Goal: Download file/media

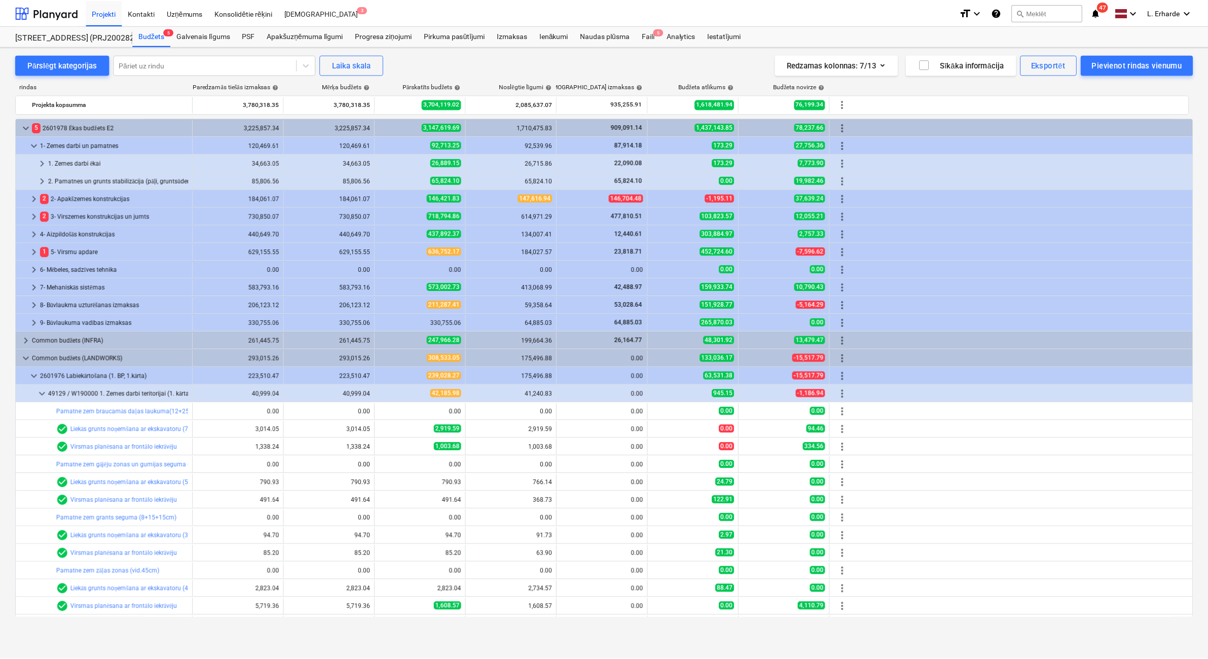
scroll to position [193, 0]
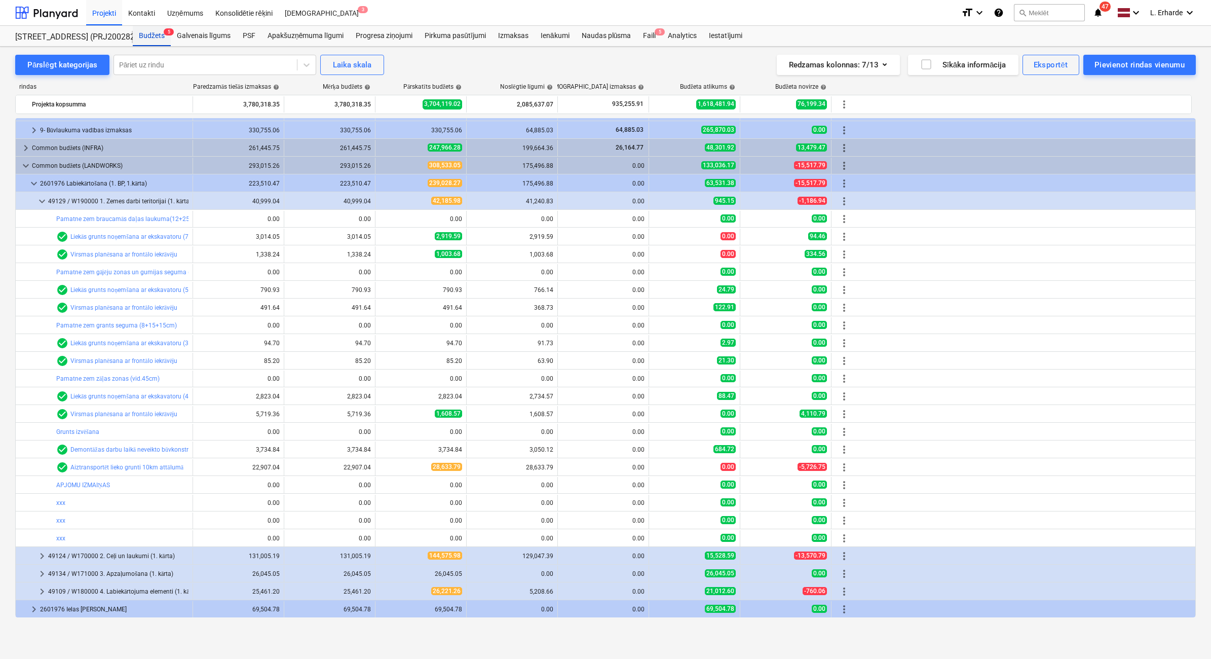
click at [156, 34] on div "Budžets 5" at bounding box center [152, 36] width 38 height 20
click at [90, 36] on div "[STREET_ADDRESS] (PRJ2002826) 2601978" at bounding box center [67, 37] width 105 height 11
click at [43, 6] on div at bounding box center [46, 12] width 63 height 25
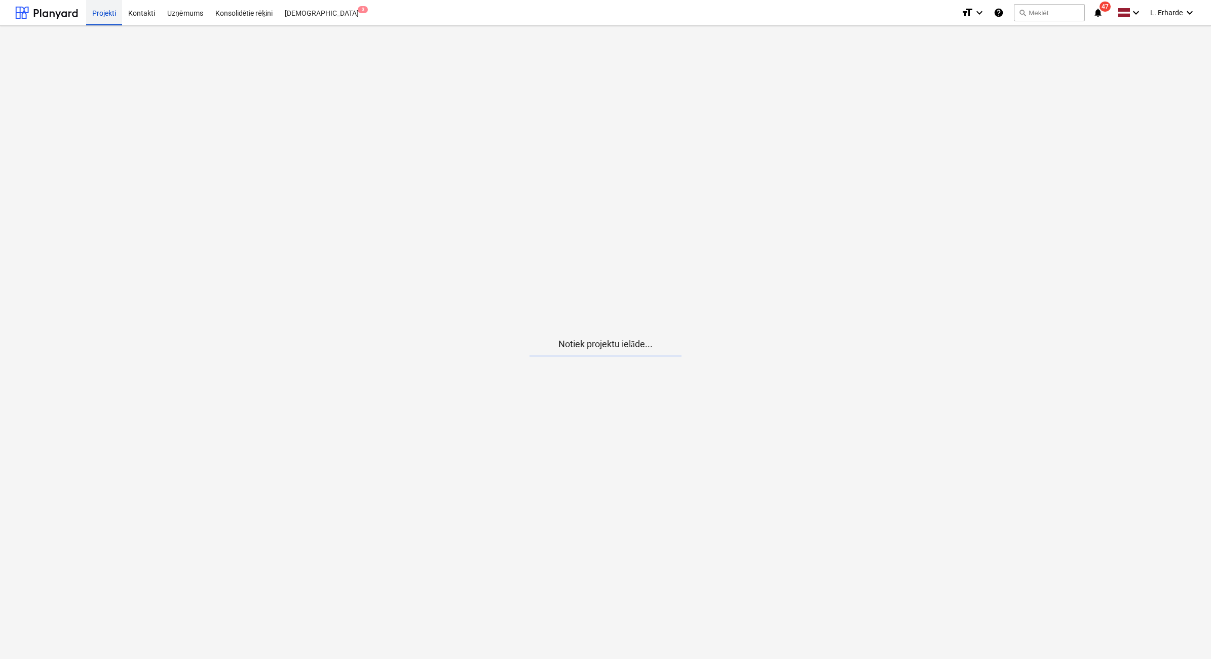
click at [98, 11] on div "Projekti" at bounding box center [104, 12] width 36 height 26
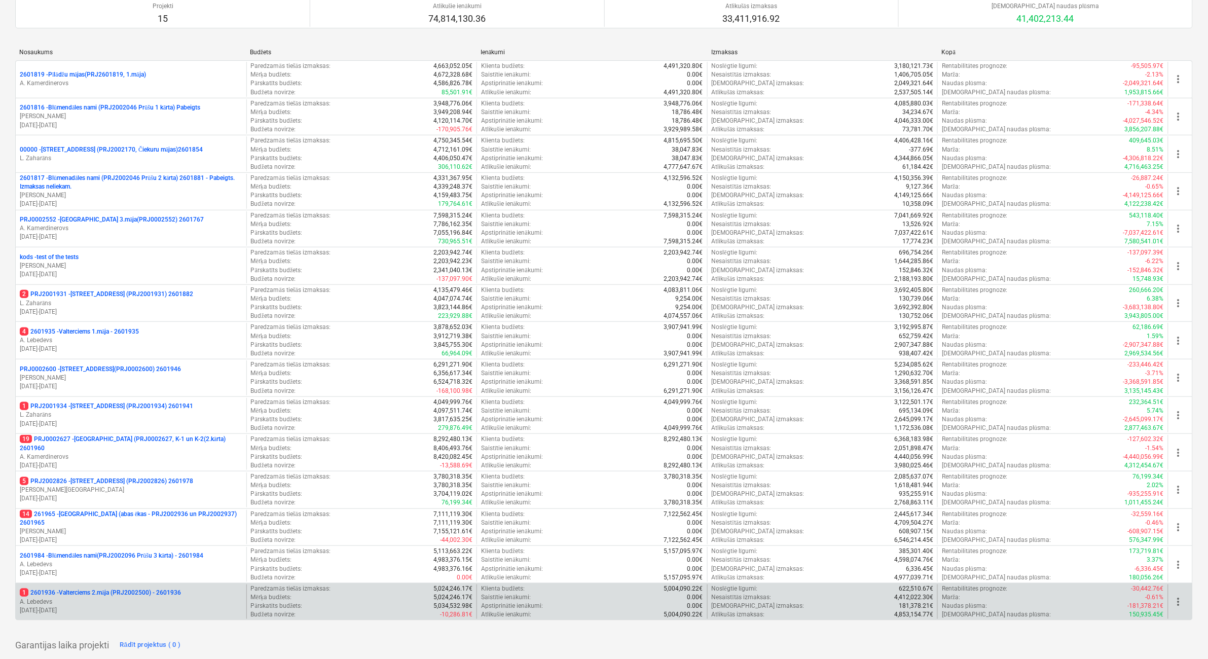
scroll to position [127, 0]
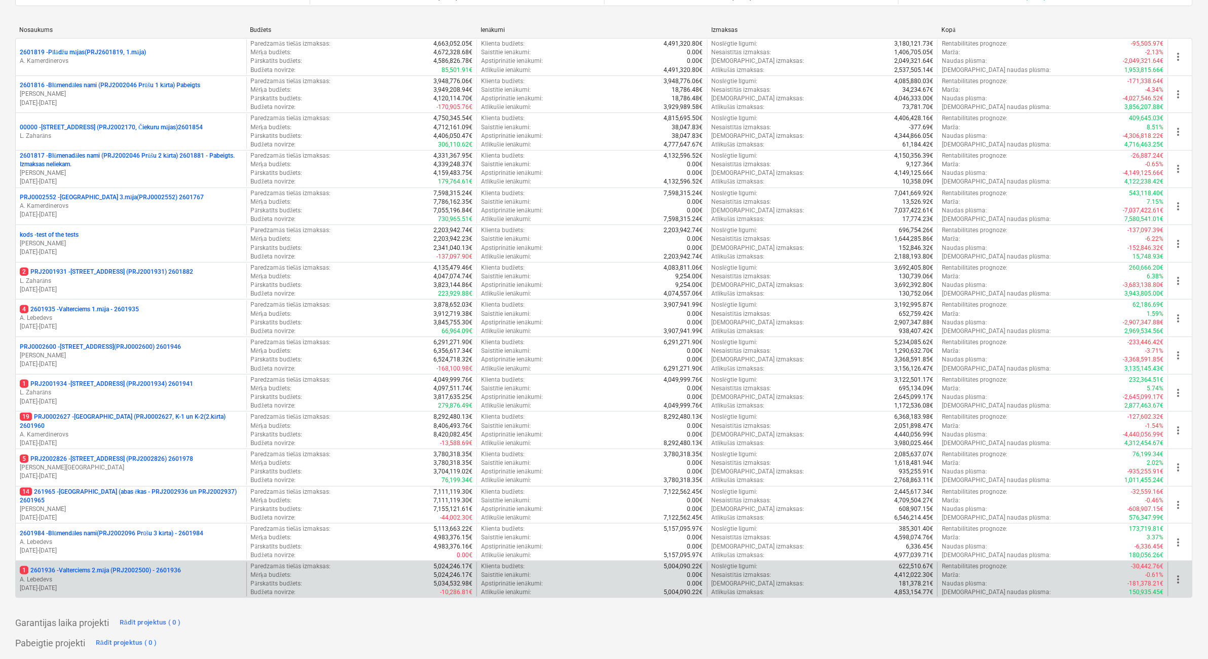
click at [152, 570] on p "1 2601936 - Valterciems 2.māja (PRJ2002500) - 2601936" at bounding box center [100, 570] width 161 height 9
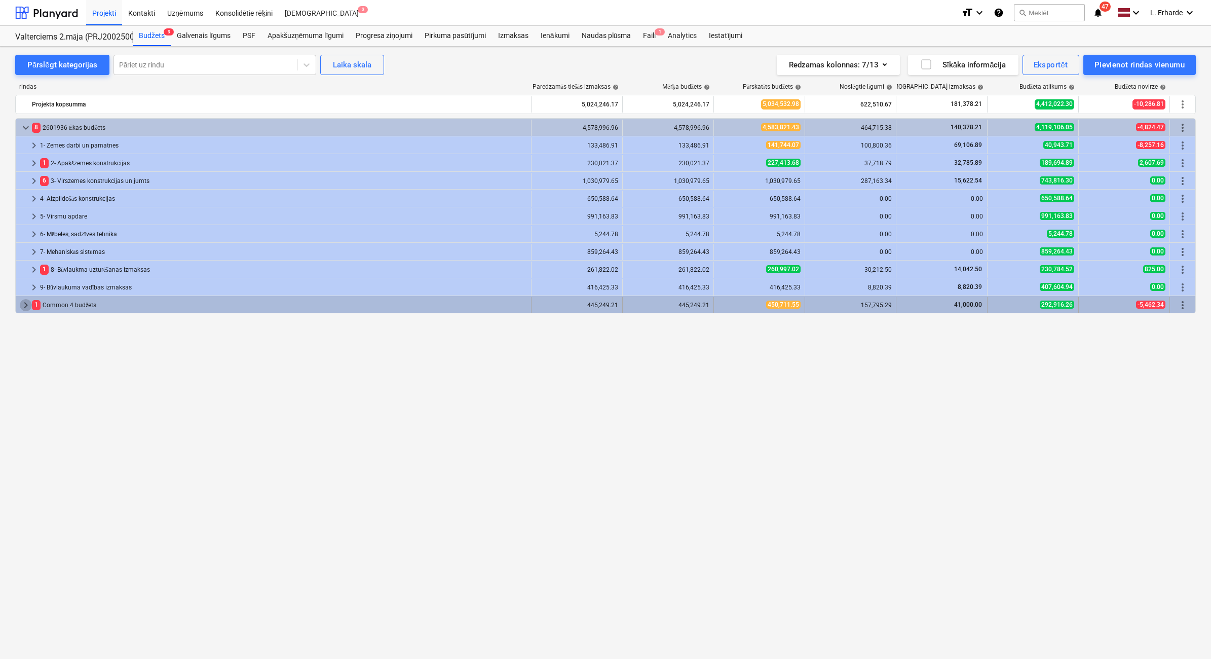
click at [21, 302] on span "keyboard_arrow_right" at bounding box center [26, 305] width 12 height 12
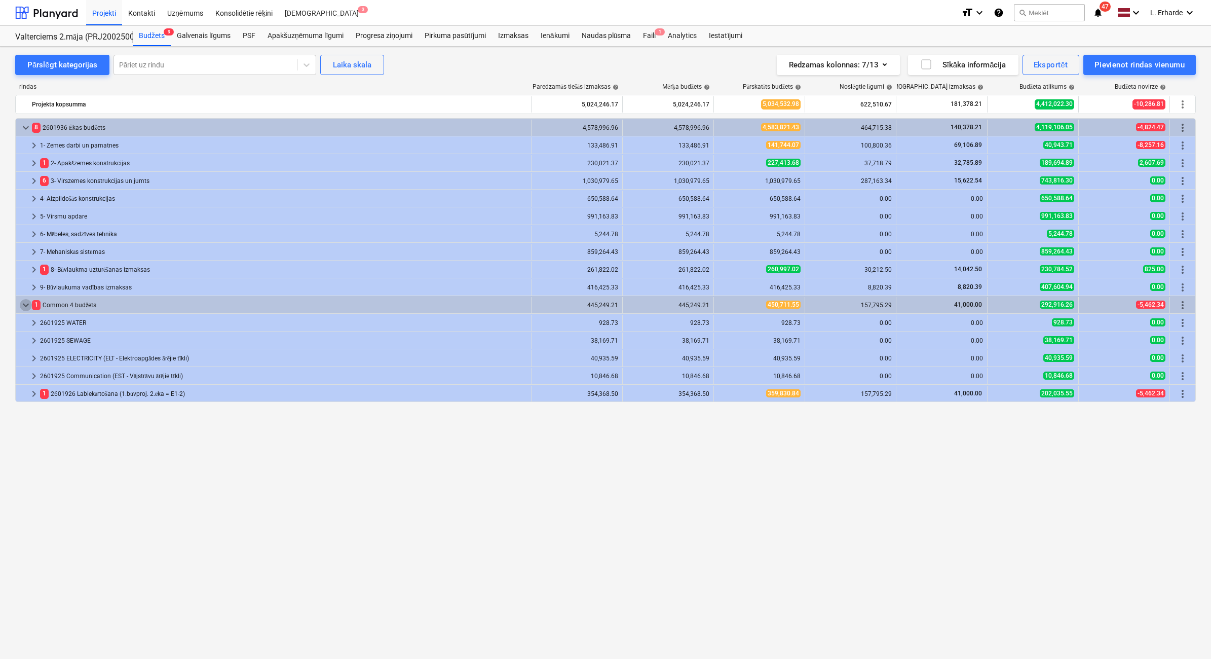
click at [21, 302] on span "keyboard_arrow_down" at bounding box center [26, 305] width 12 height 12
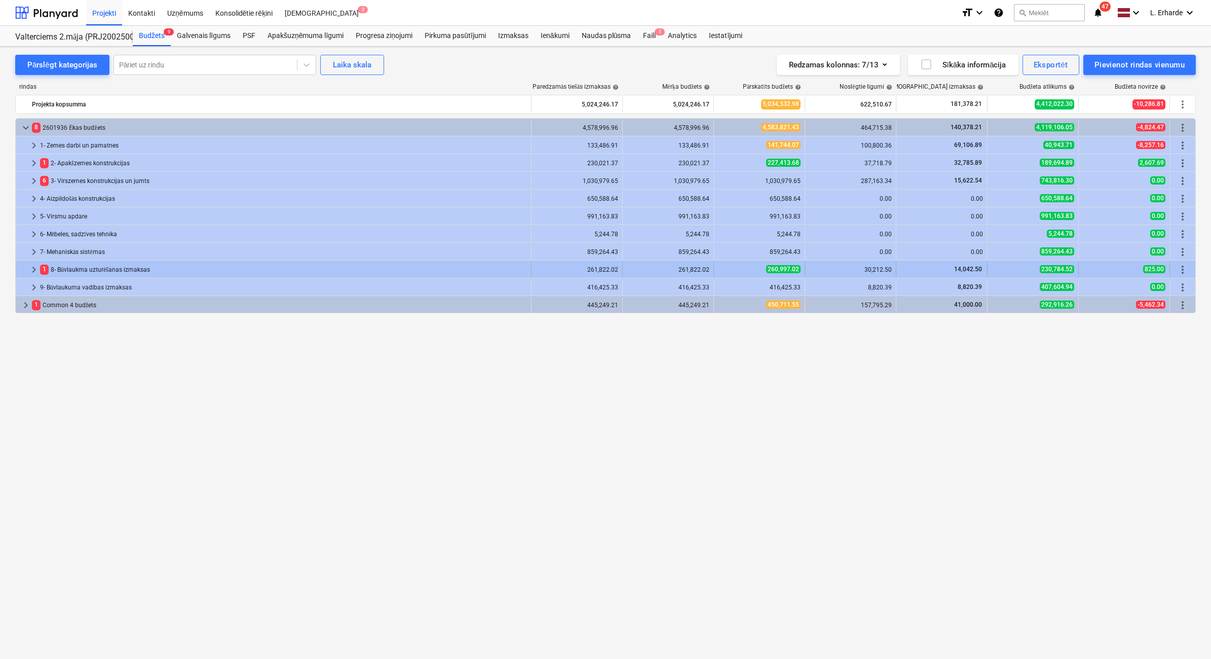
click at [34, 270] on span "keyboard_arrow_right" at bounding box center [34, 270] width 12 height 12
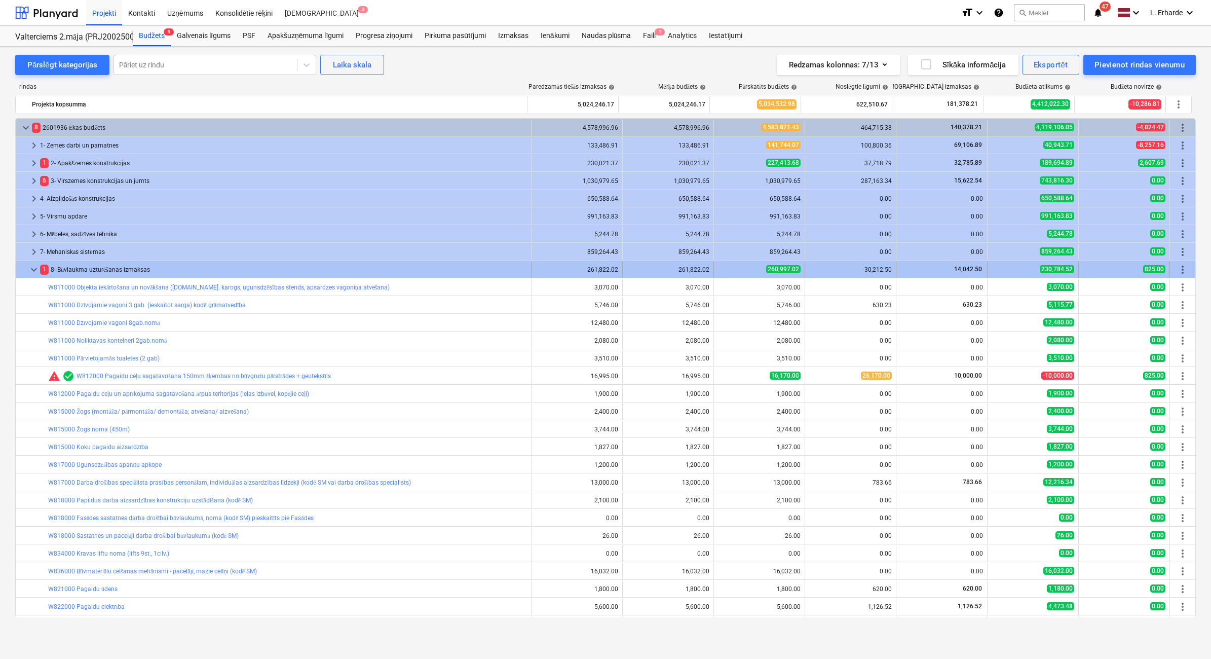
click at [31, 270] on span "keyboard_arrow_down" at bounding box center [34, 270] width 12 height 12
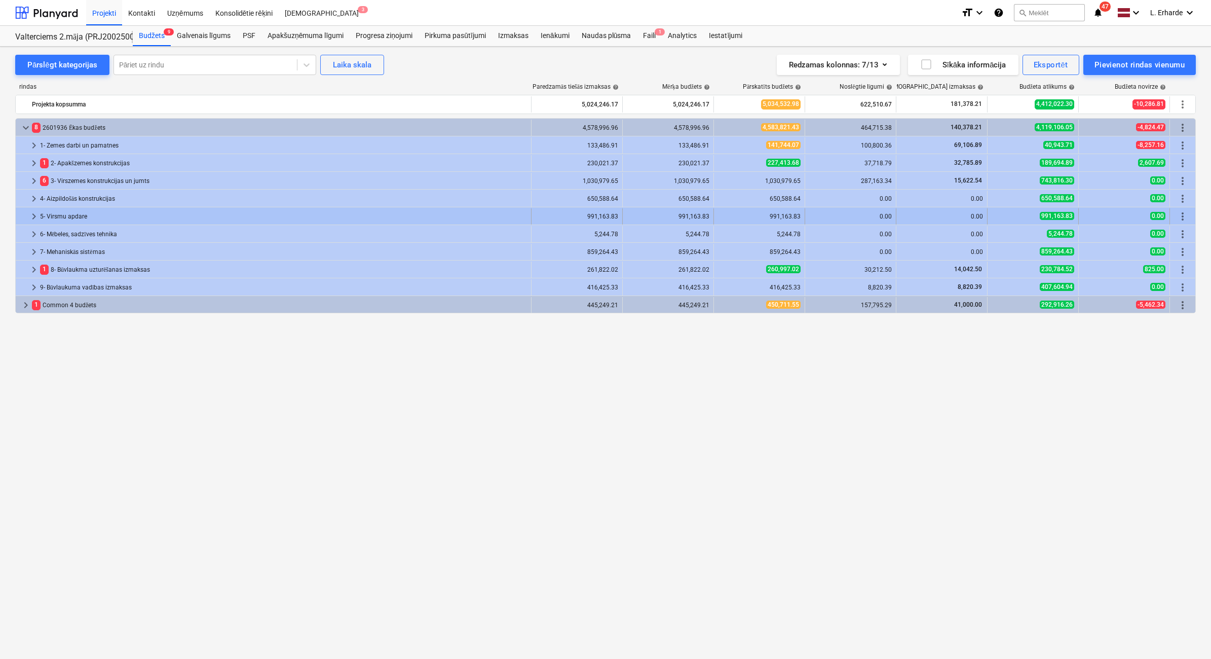
click at [29, 218] on span "keyboard_arrow_right" at bounding box center [34, 216] width 12 height 12
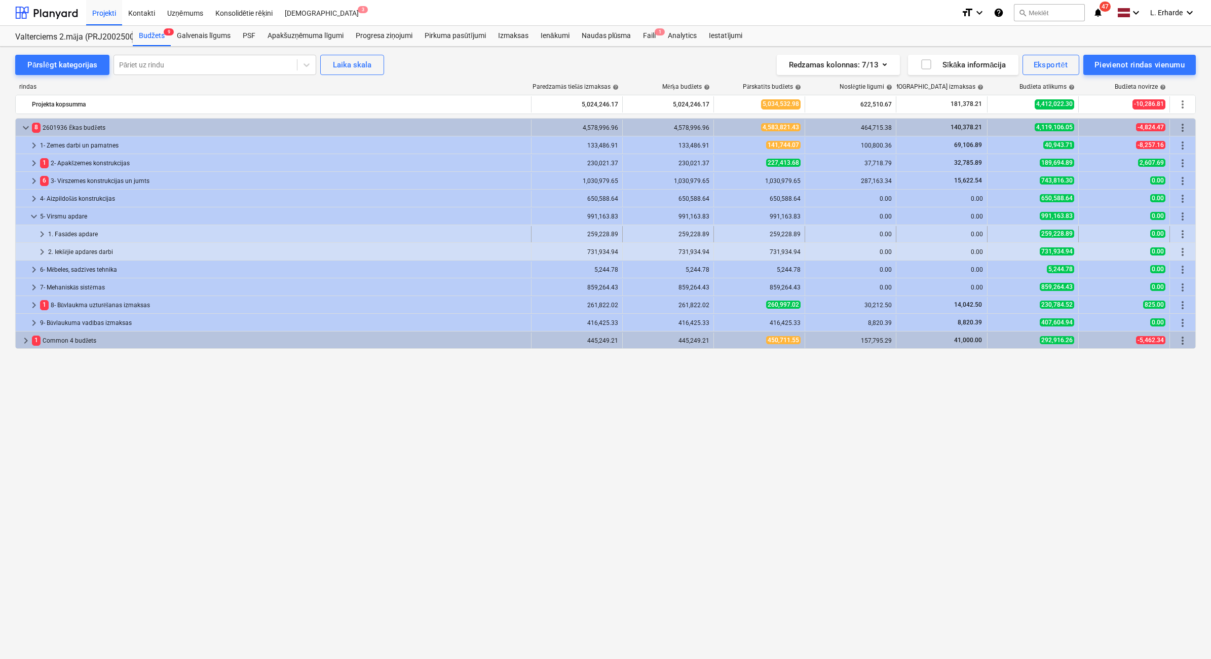
click at [41, 233] on span "keyboard_arrow_right" at bounding box center [42, 234] width 12 height 12
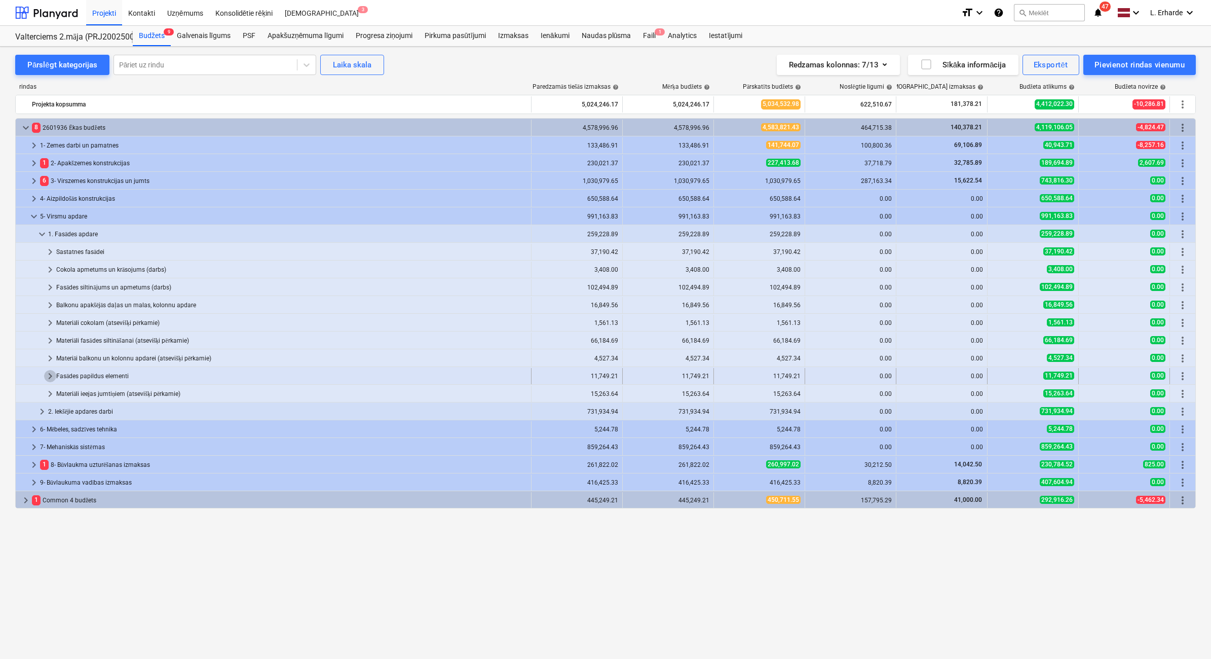
click at [47, 378] on span "keyboard_arrow_right" at bounding box center [50, 376] width 12 height 12
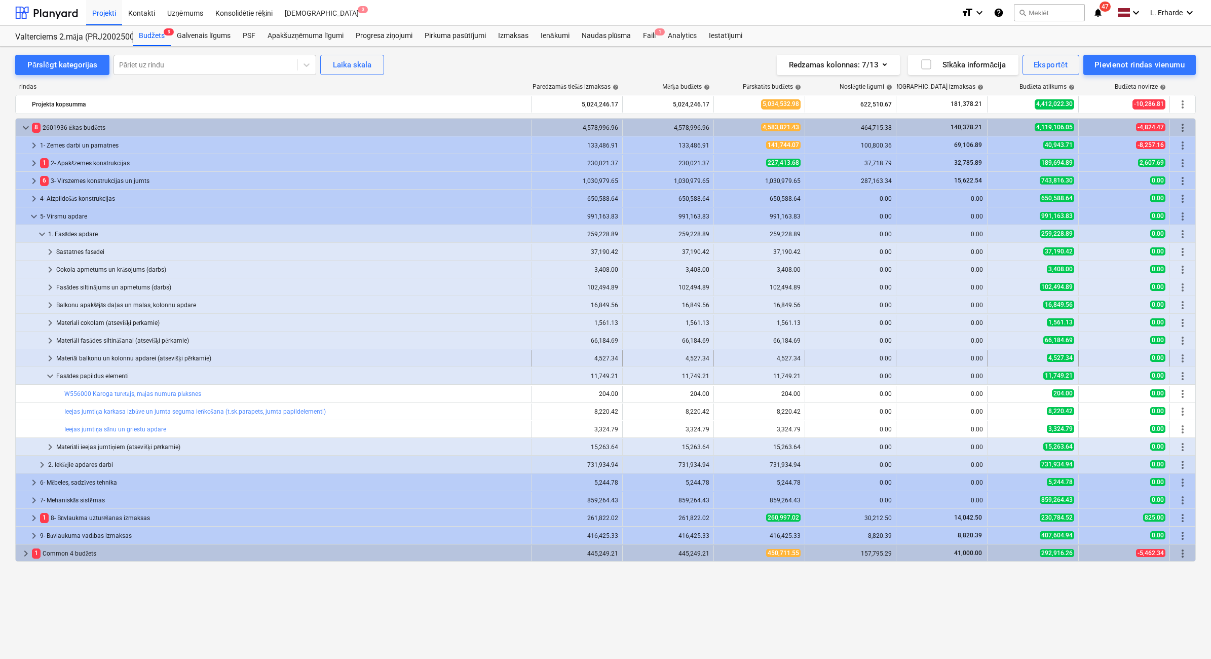
click at [49, 360] on span "keyboard_arrow_right" at bounding box center [50, 358] width 12 height 12
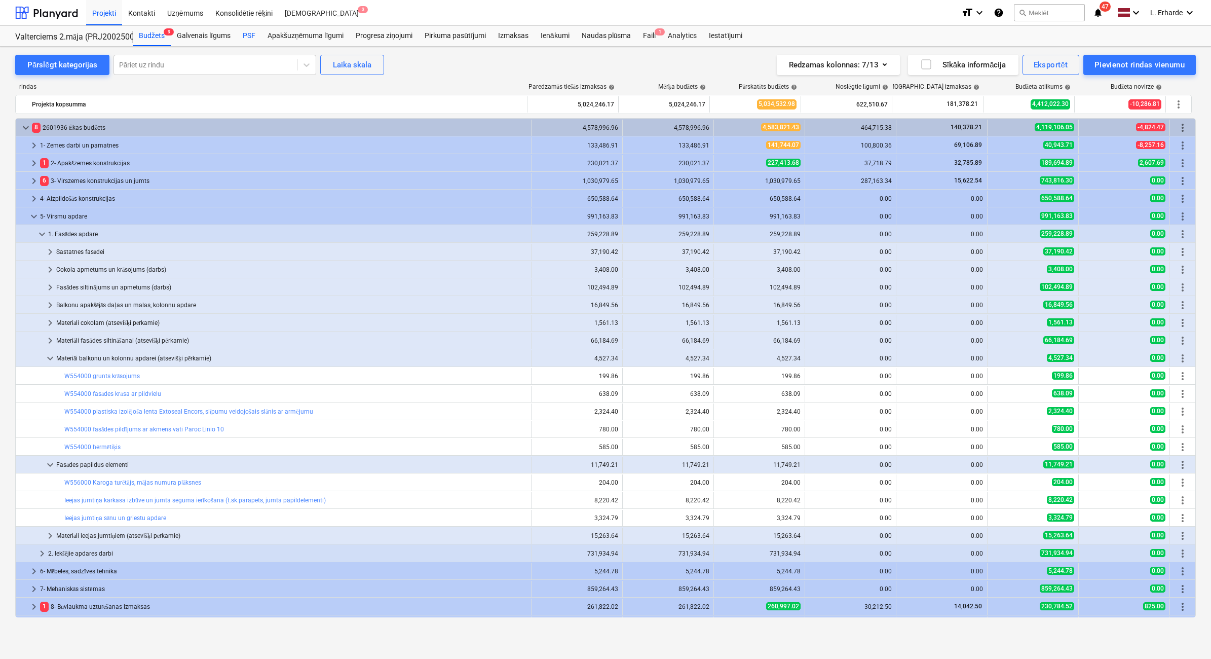
click at [250, 33] on div "PSF" at bounding box center [249, 36] width 25 height 20
click at [108, 12] on div "Projekti" at bounding box center [104, 12] width 36 height 26
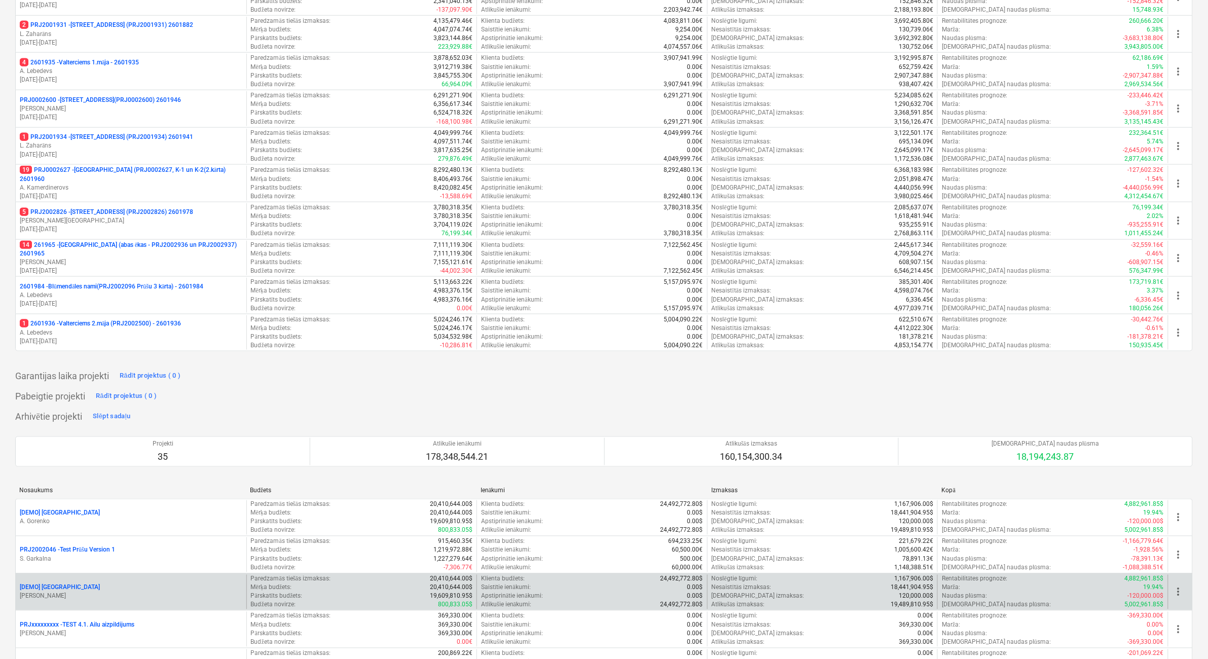
scroll to position [317, 0]
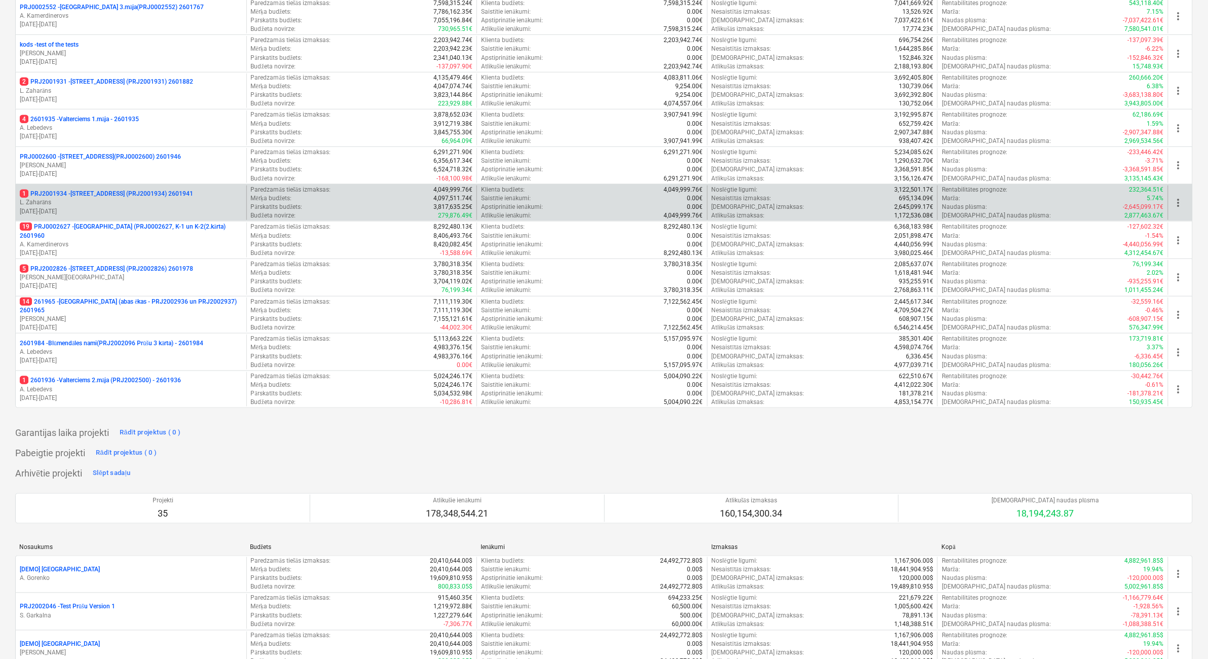
click at [135, 197] on p "1 PRJ2001934 - [STREET_ADDRESS] (PRJ2001934) 2601941" at bounding box center [106, 194] width 173 height 9
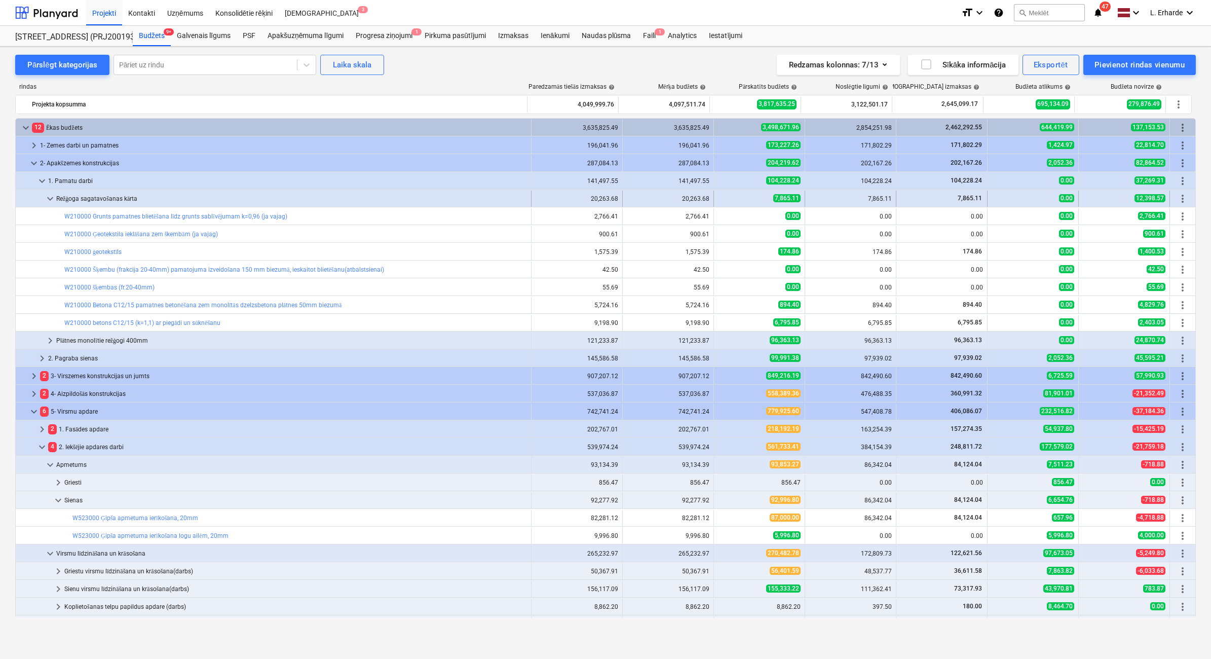
click at [44, 197] on span "keyboard_arrow_down" at bounding box center [50, 199] width 12 height 12
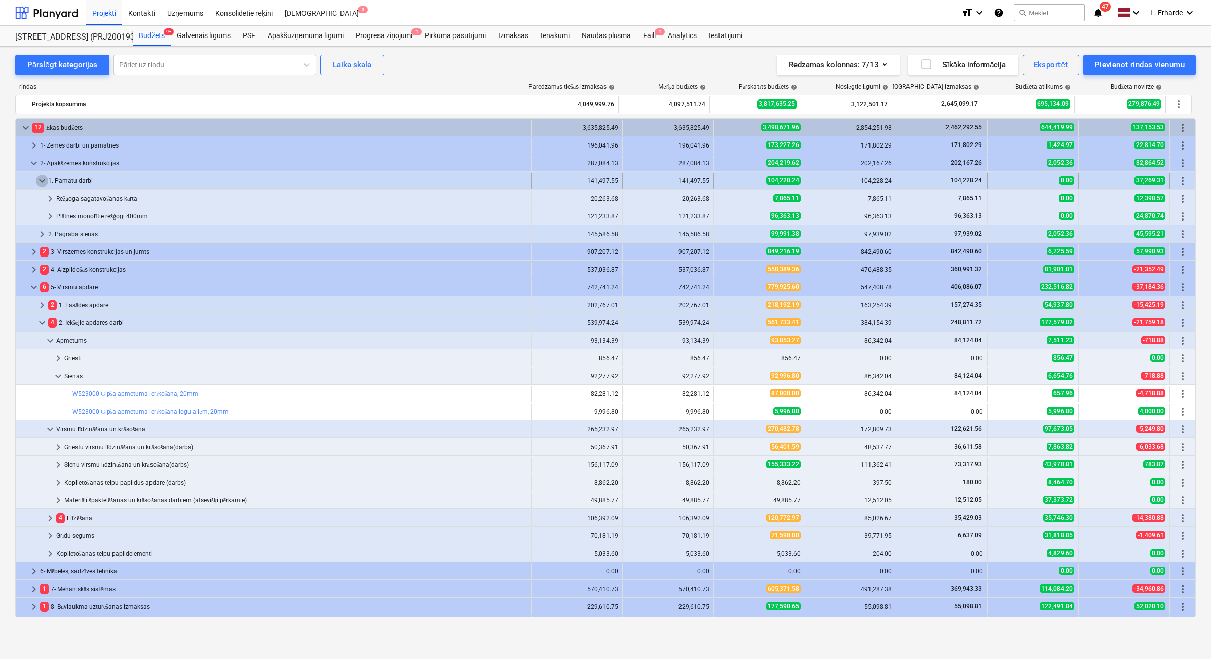
click at [42, 180] on span "keyboard_arrow_down" at bounding box center [42, 181] width 12 height 12
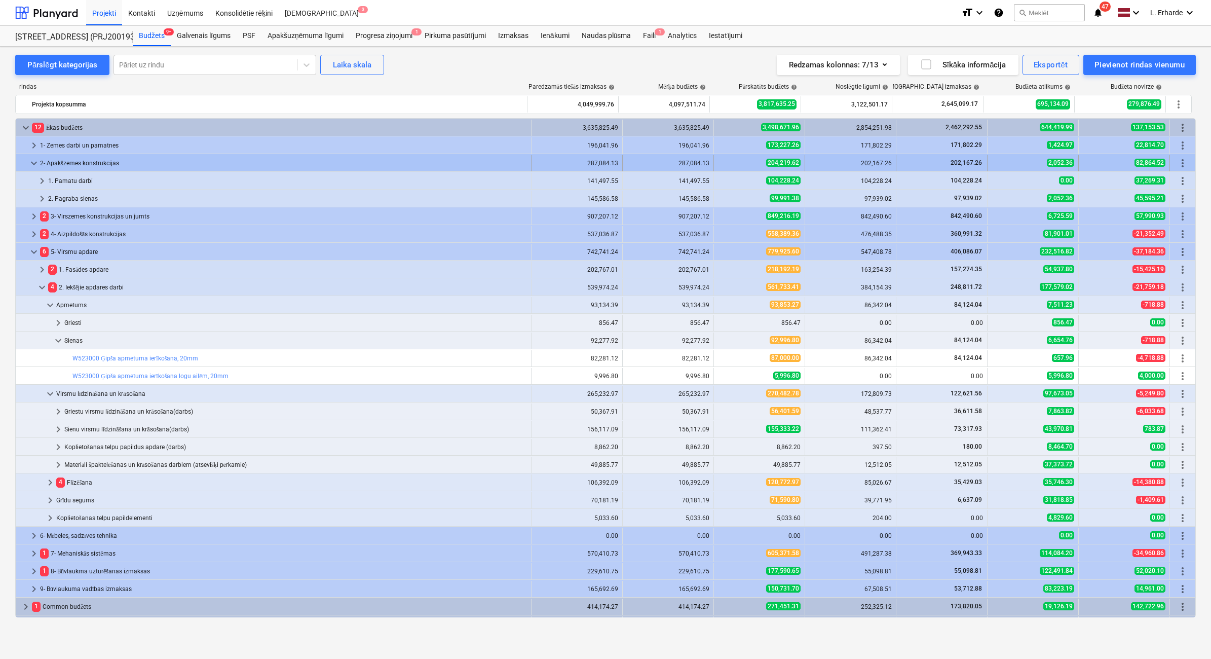
click at [31, 162] on span "keyboard_arrow_down" at bounding box center [34, 163] width 12 height 12
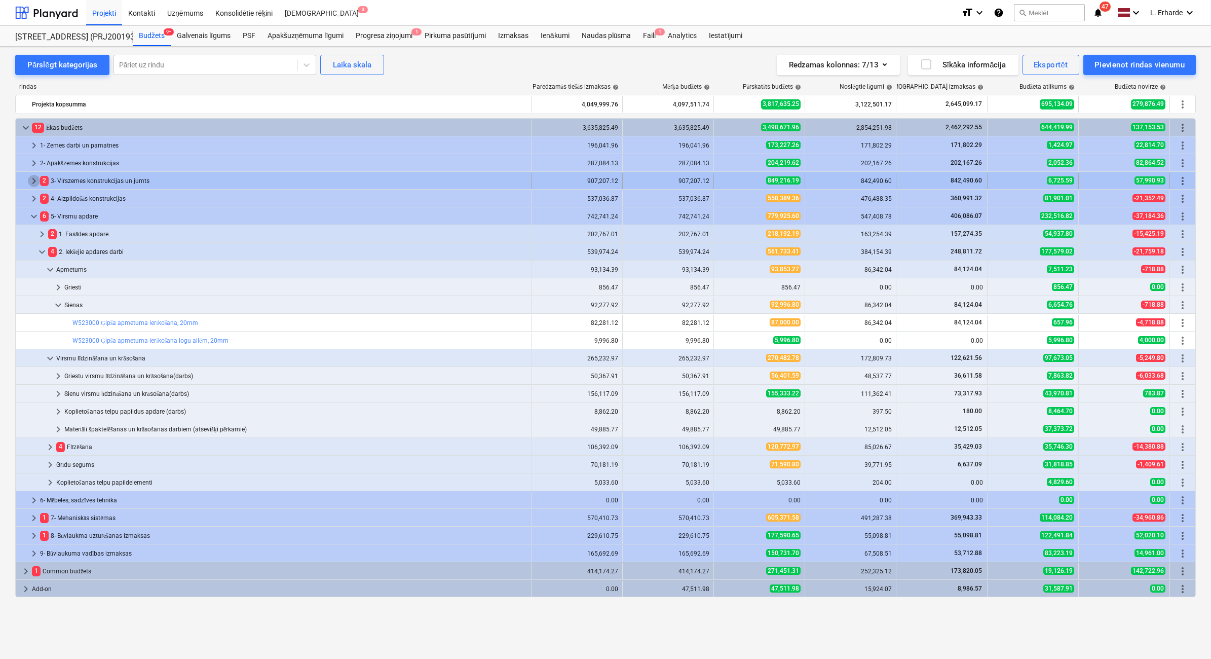
click at [31, 181] on span "keyboard_arrow_right" at bounding box center [34, 181] width 12 height 12
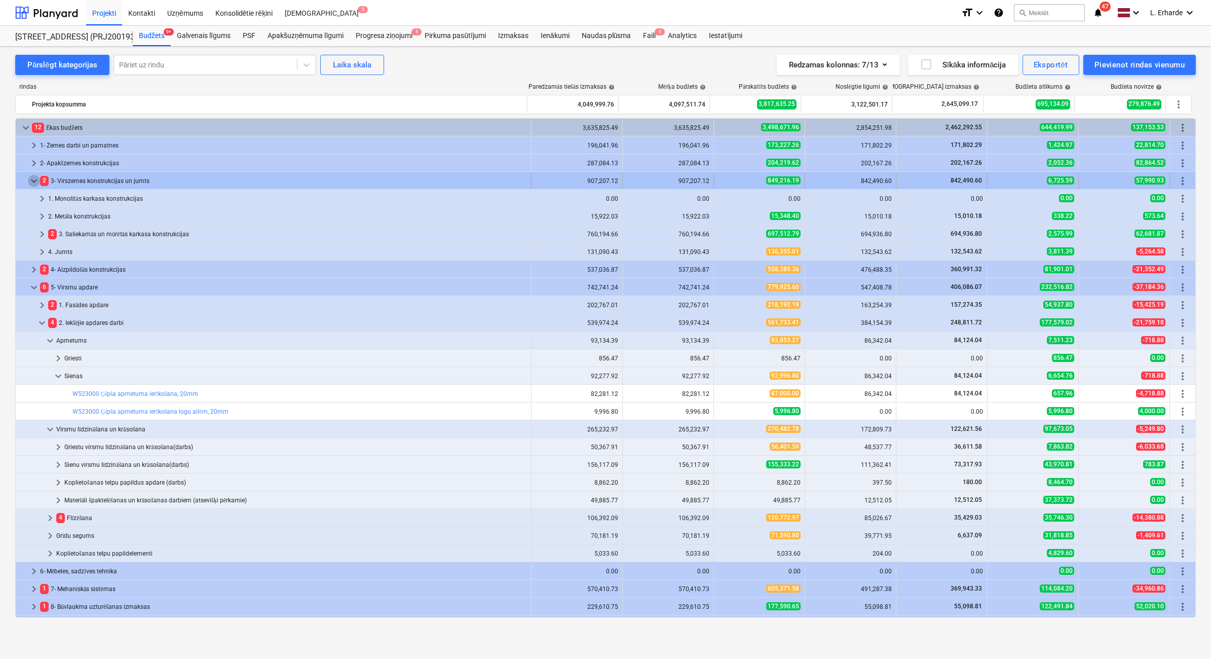
click at [33, 178] on span "keyboard_arrow_down" at bounding box center [34, 181] width 12 height 12
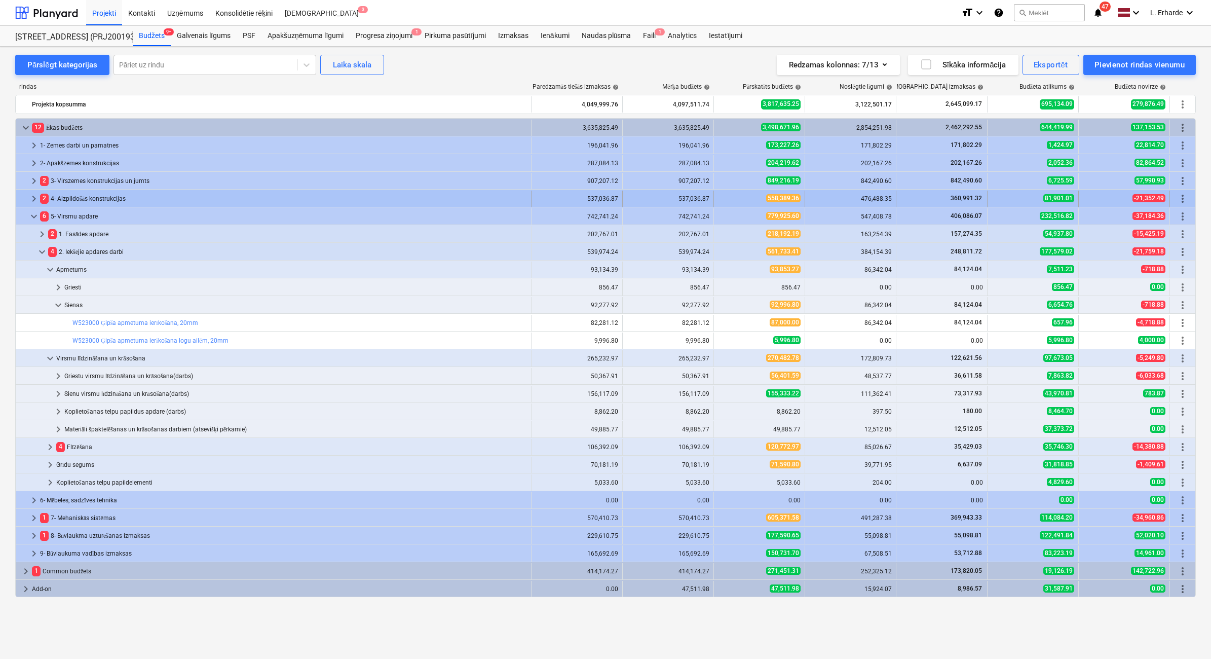
click at [33, 196] on span "keyboard_arrow_right" at bounding box center [34, 199] width 12 height 12
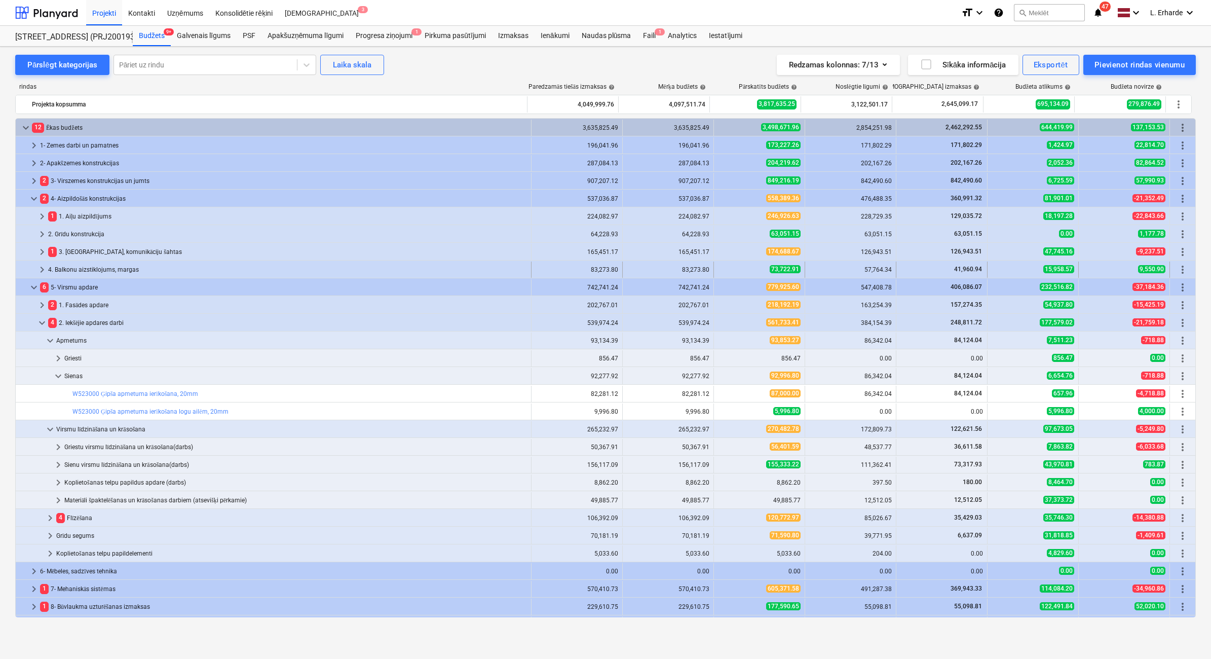
click at [41, 267] on span "keyboard_arrow_right" at bounding box center [42, 270] width 12 height 12
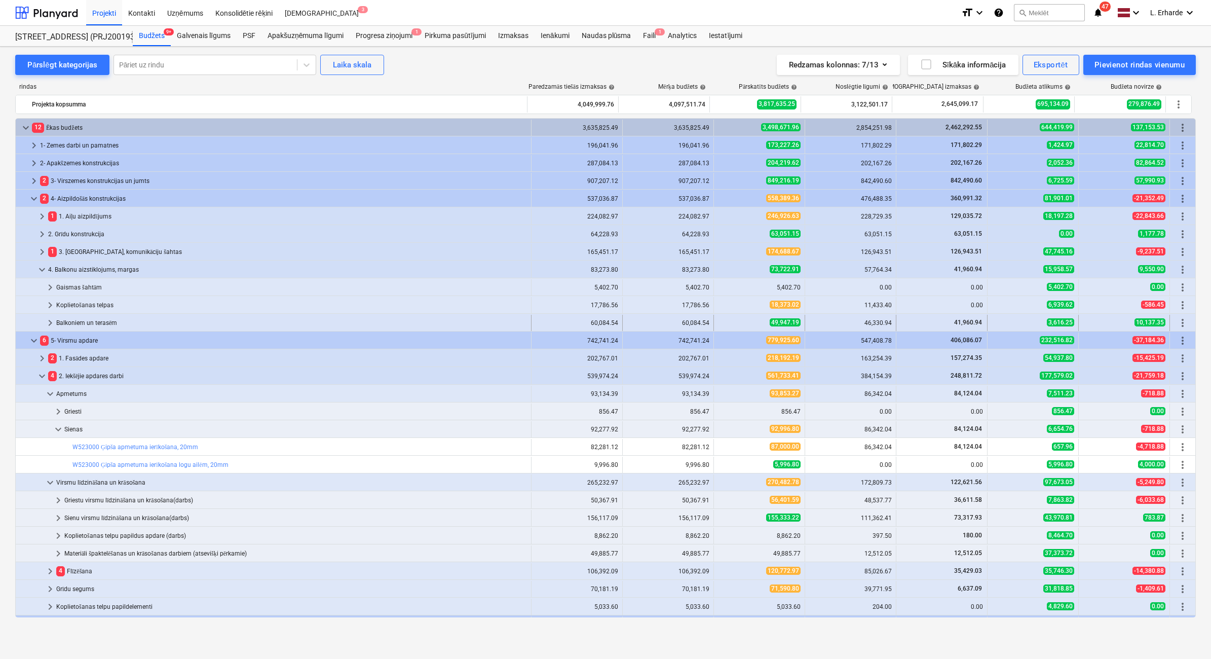
click at [49, 325] on span "keyboard_arrow_right" at bounding box center [50, 323] width 12 height 12
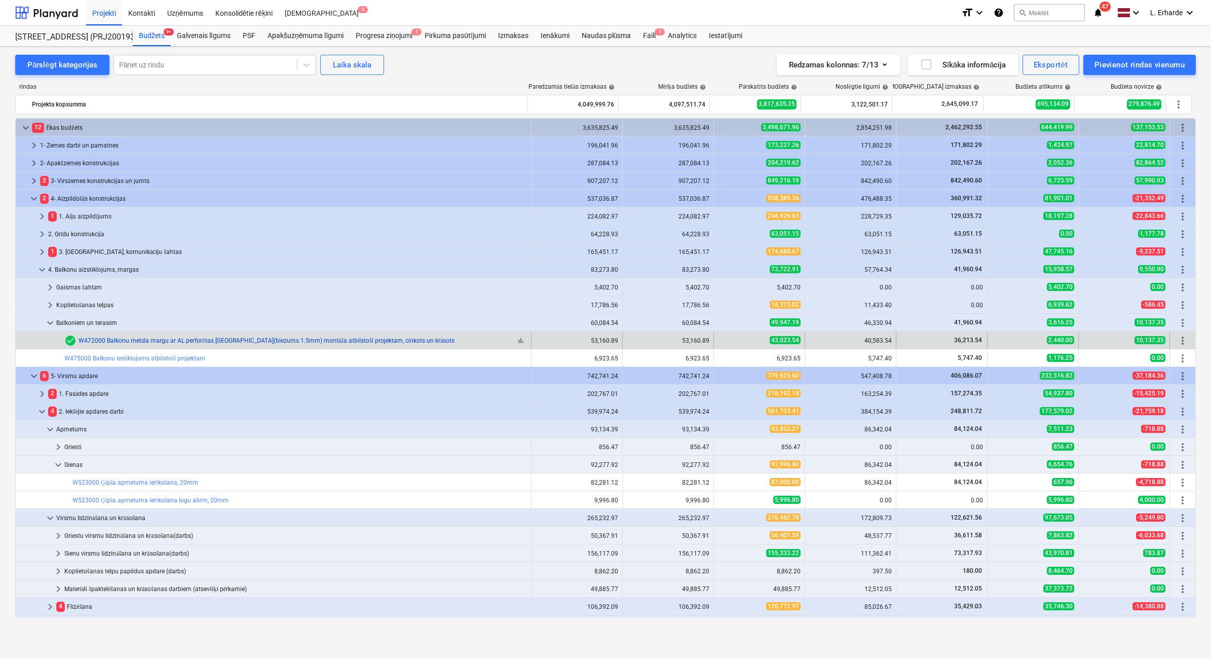
click at [141, 339] on link "W472000 Balkonu metāla margu ar AL perforētas [GEOGRAPHIC_DATA](biezums 1.5mm) …" at bounding box center [267, 340] width 376 height 7
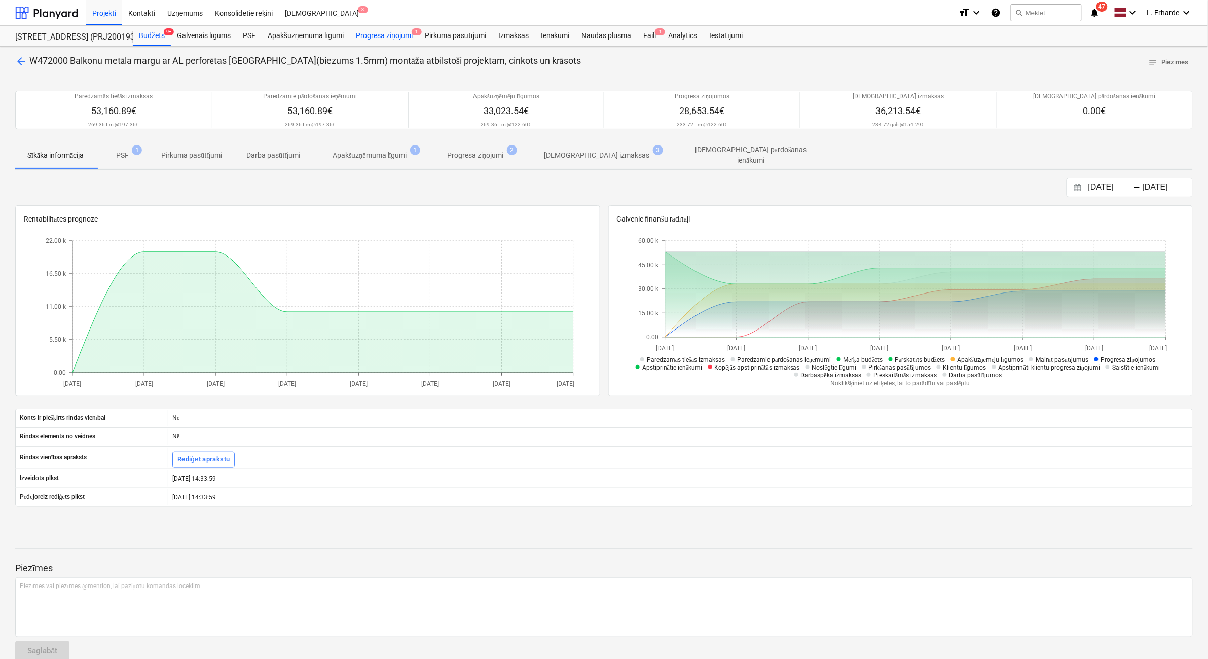
click at [402, 35] on div "Progresa ziņojumi 1" at bounding box center [384, 36] width 69 height 20
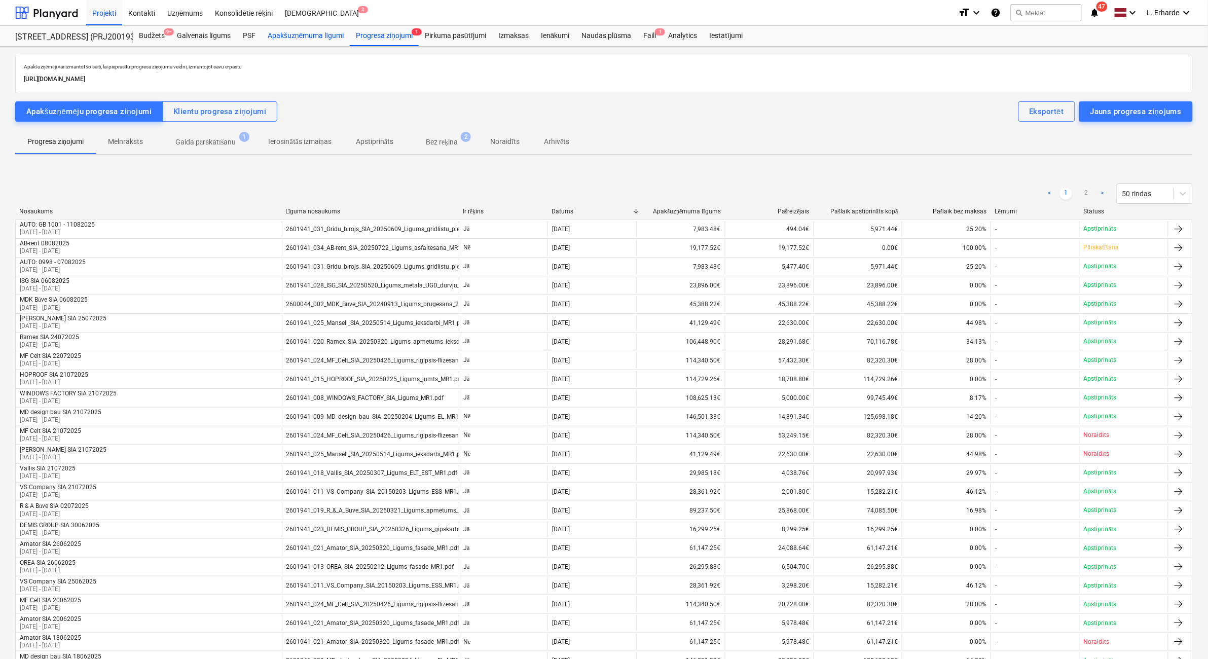
click at [304, 39] on div "Apakšuzņēmuma līgumi" at bounding box center [305, 36] width 88 height 20
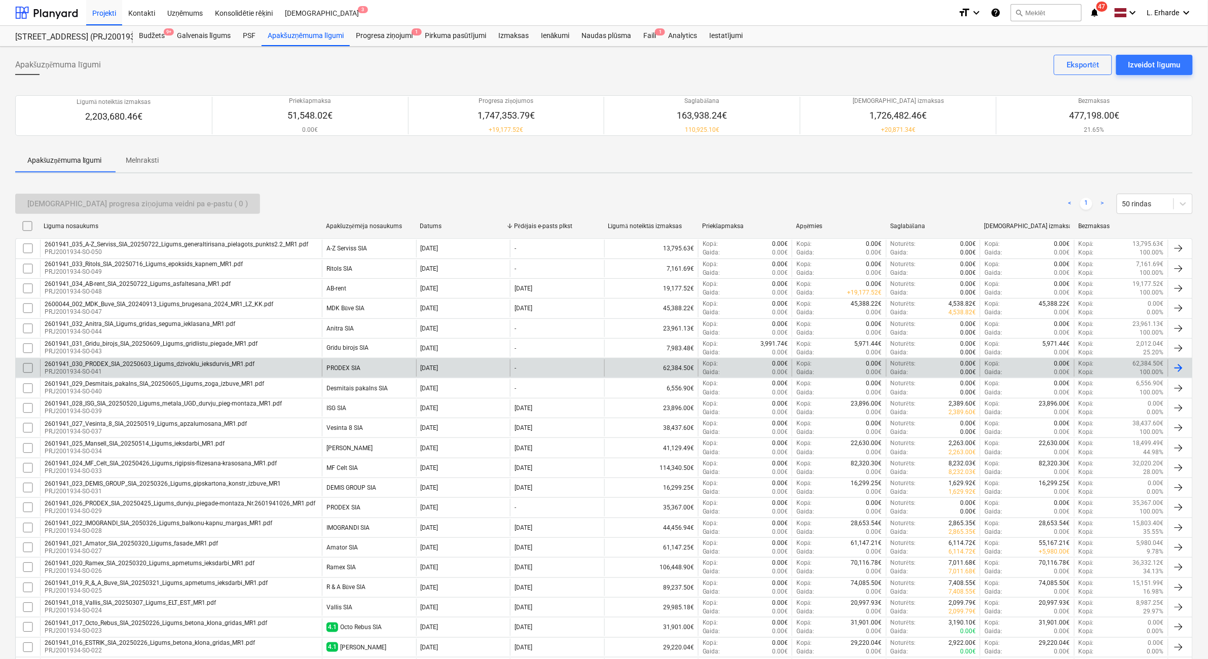
click at [160, 366] on div "2601941_030_PRODEX_SIA_20250603_Ligums_dzivoklu_ieksdurvis_MR1.pdf" at bounding box center [150, 363] width 210 height 7
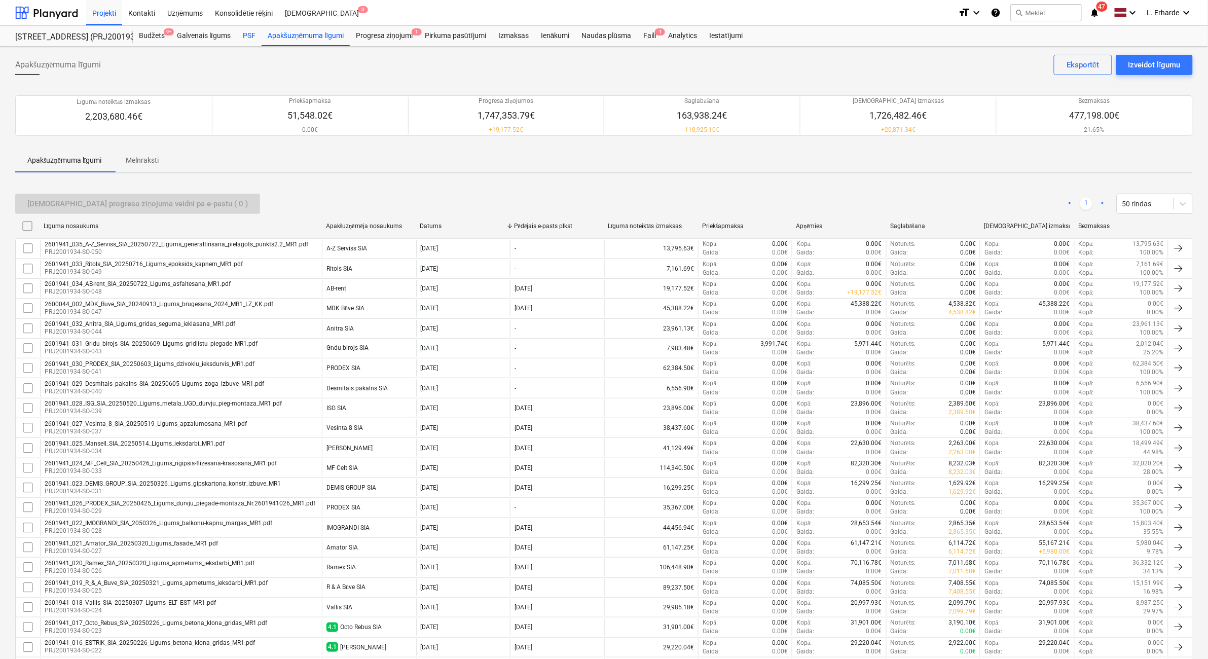
click at [249, 38] on div "PSF" at bounding box center [249, 36] width 25 height 20
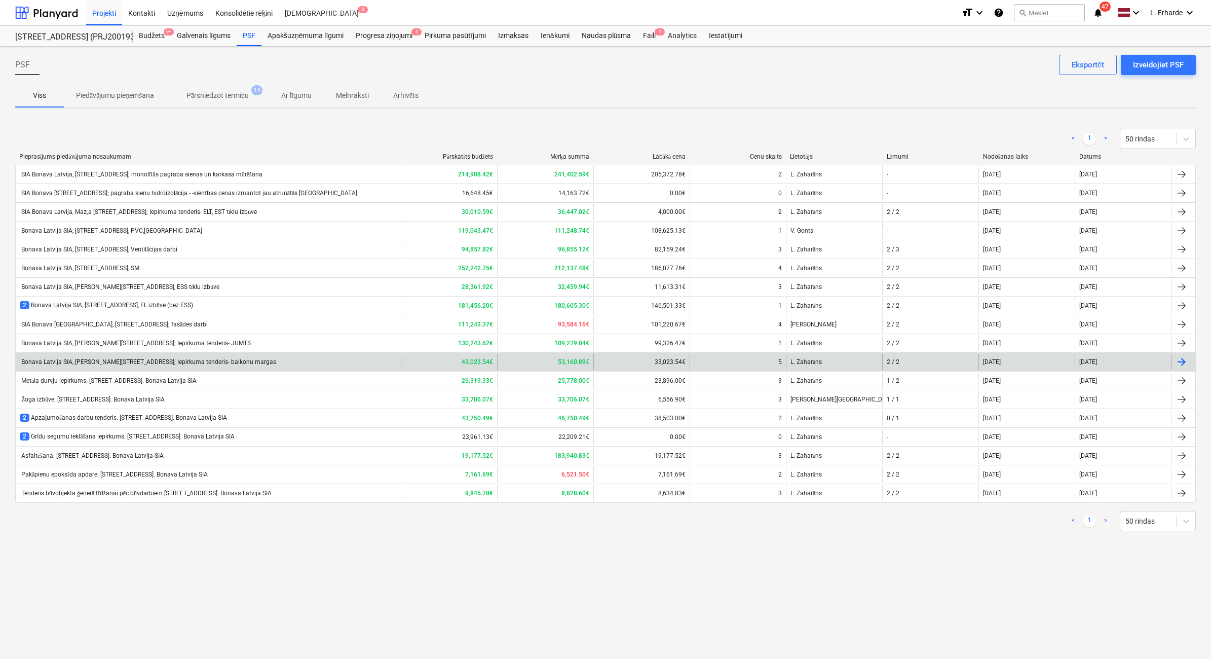
click at [220, 367] on div "Bonava Latvija SIA, [PERSON_NAME][STREET_ADDRESS]; Iepirkuma tenderis- balkonu …" at bounding box center [208, 362] width 385 height 16
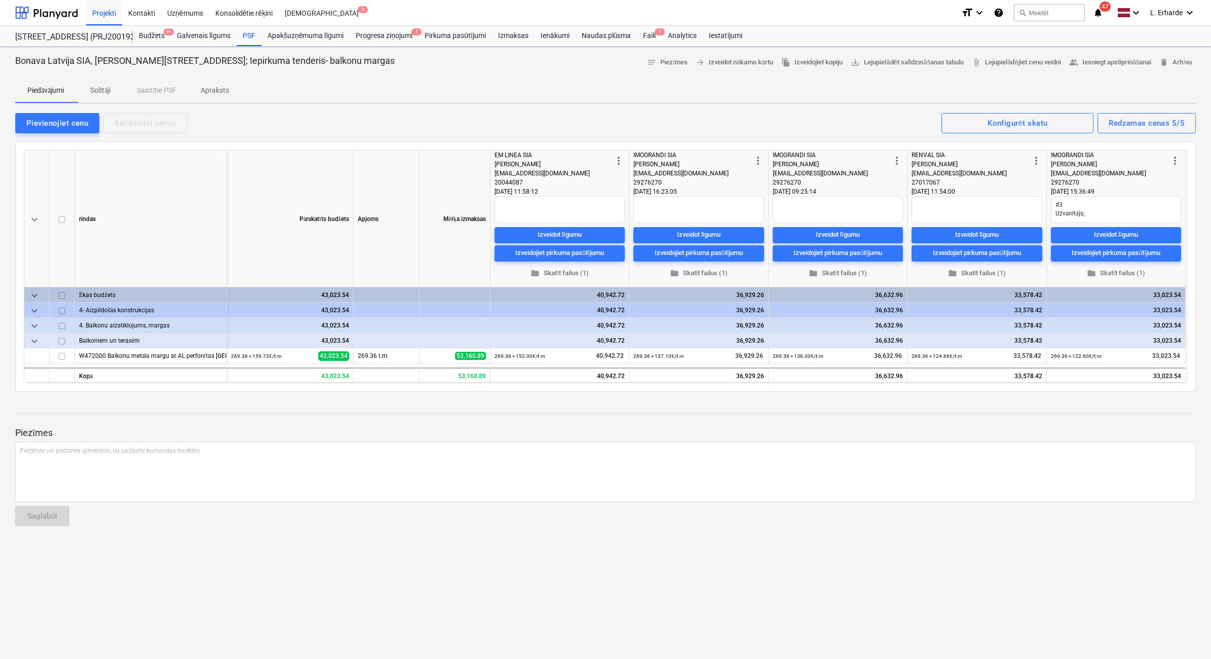
type textarea "x"
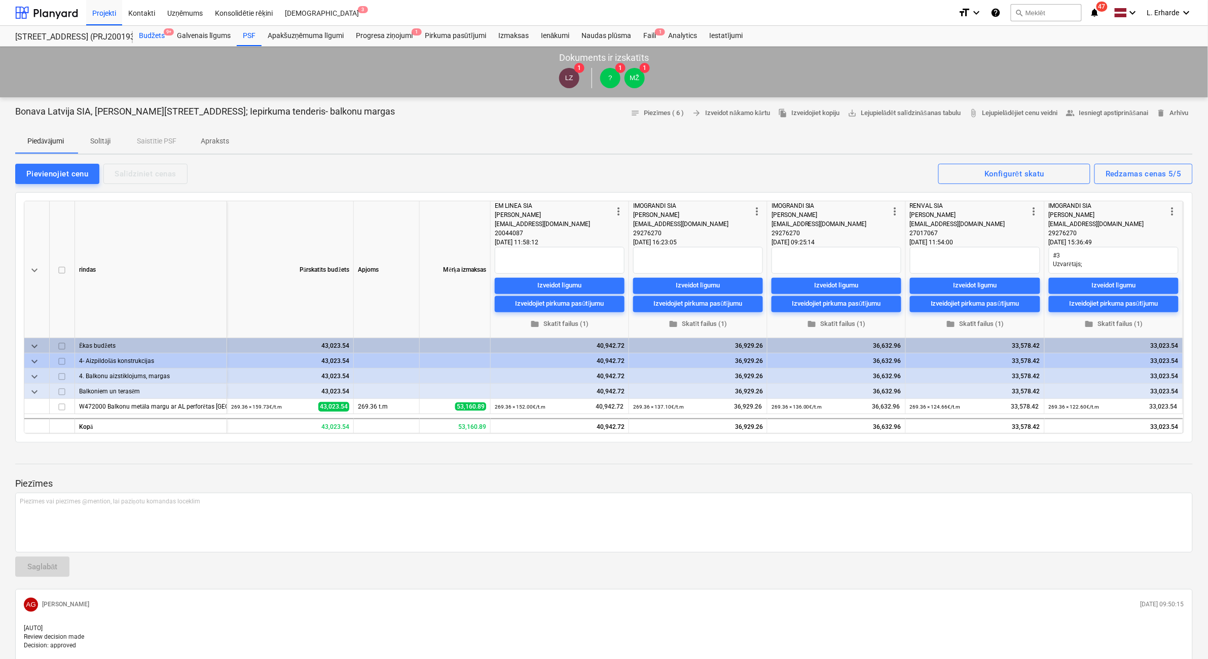
click at [161, 36] on div "Budžets 9+" at bounding box center [152, 36] width 38 height 20
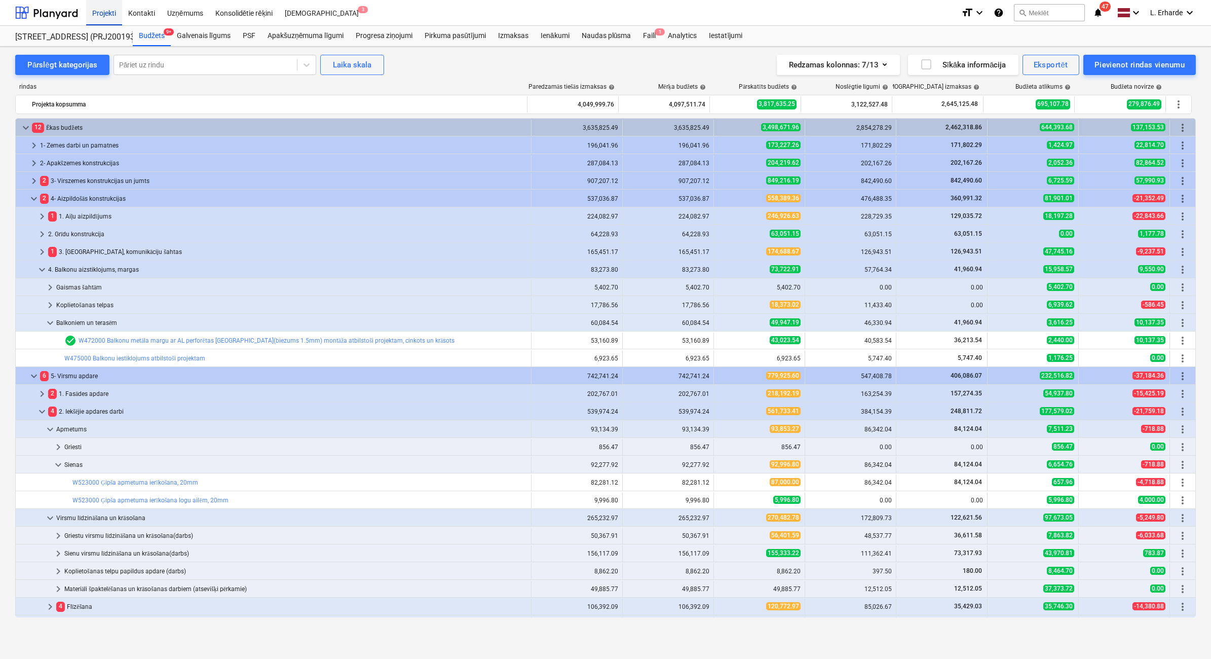
click at [101, 10] on div "Projekti" at bounding box center [104, 12] width 36 height 26
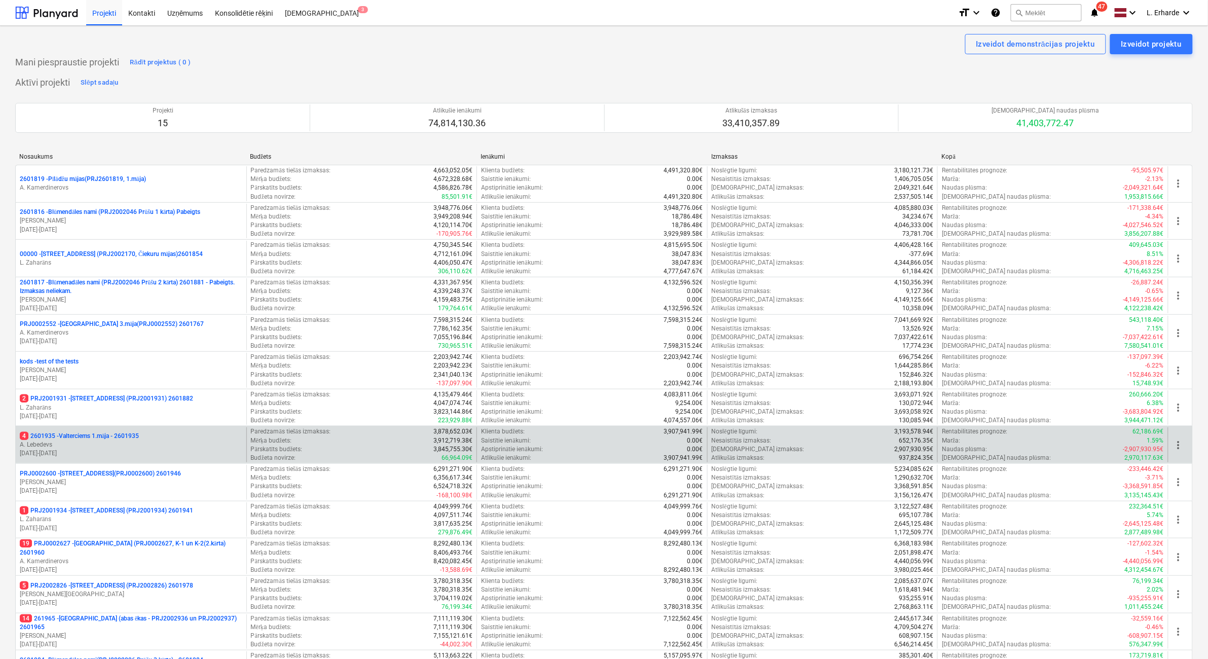
click at [123, 437] on p "4 2601935 - Valterciems 1.māja - 2601935" at bounding box center [79, 436] width 119 height 9
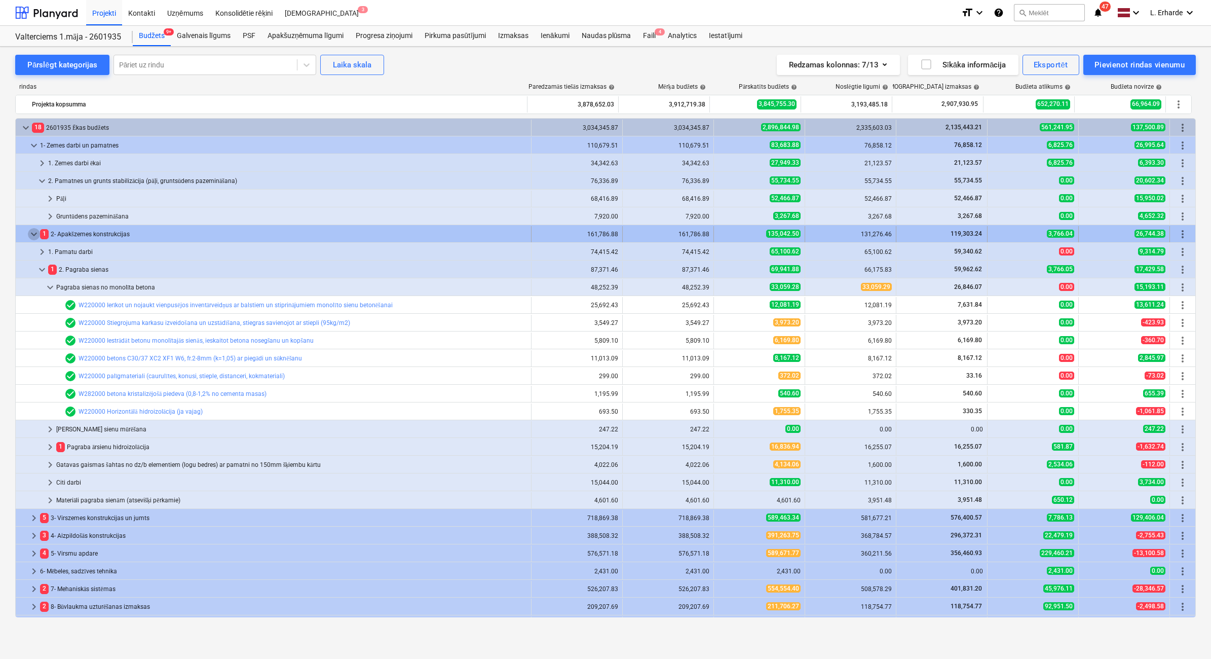
click at [32, 235] on span "keyboard_arrow_down" at bounding box center [34, 234] width 12 height 12
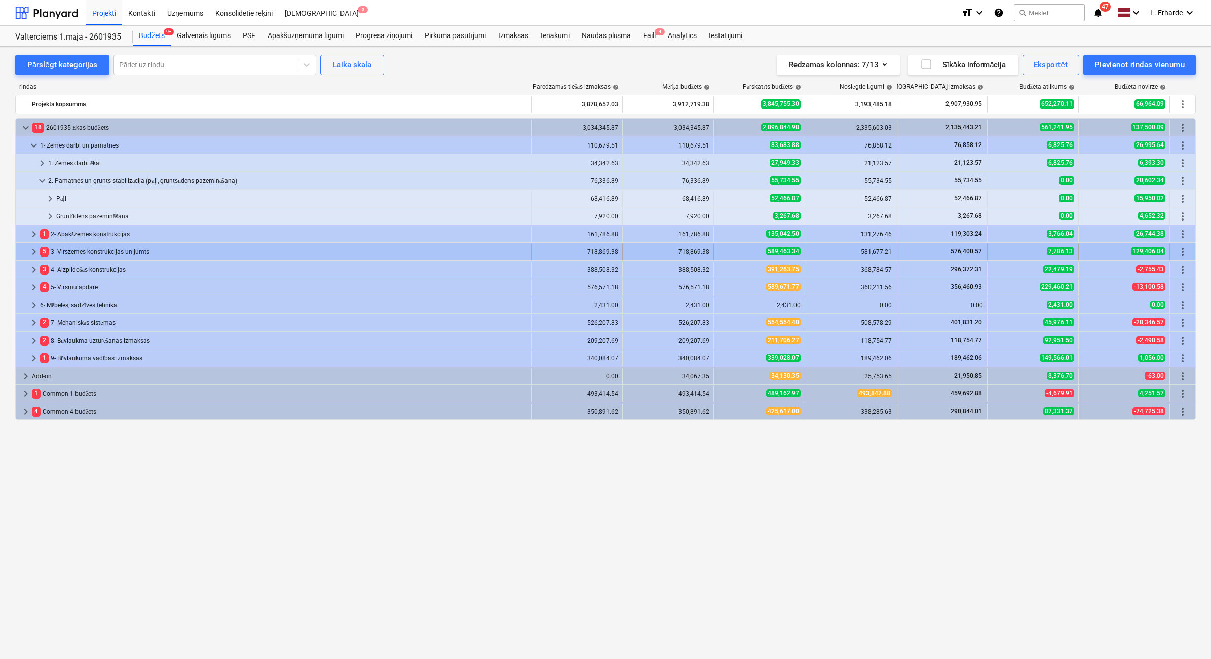
click at [34, 253] on span "keyboard_arrow_right" at bounding box center [34, 252] width 12 height 12
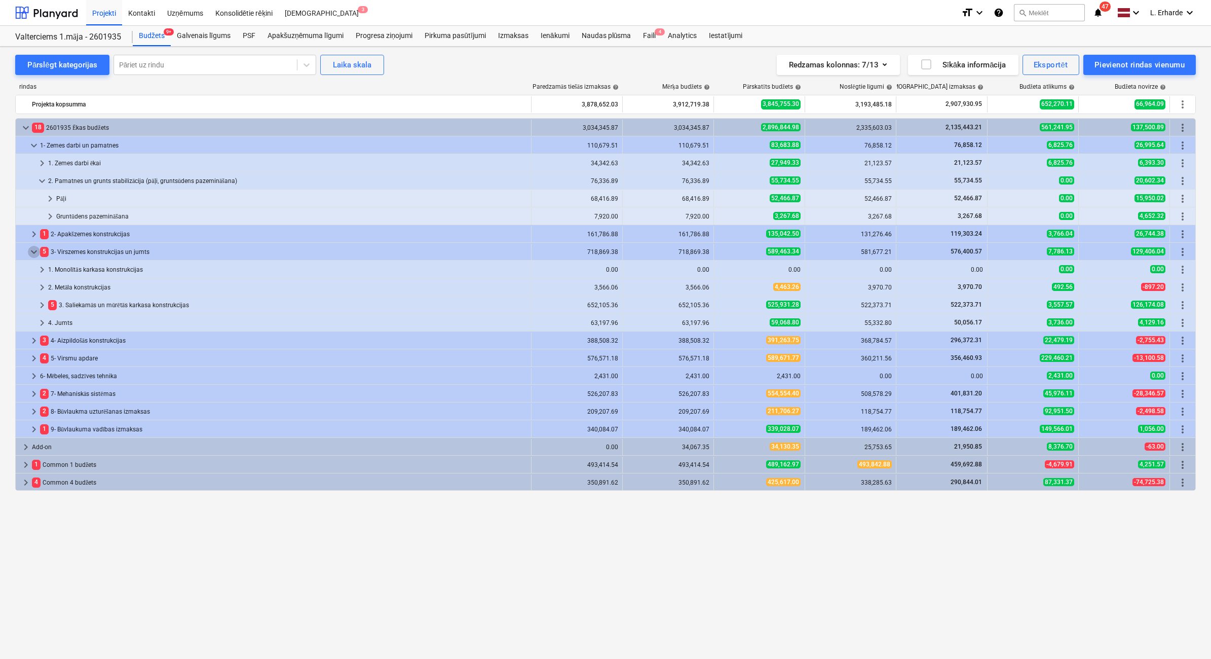
click at [34, 253] on span "keyboard_arrow_down" at bounding box center [34, 252] width 12 height 12
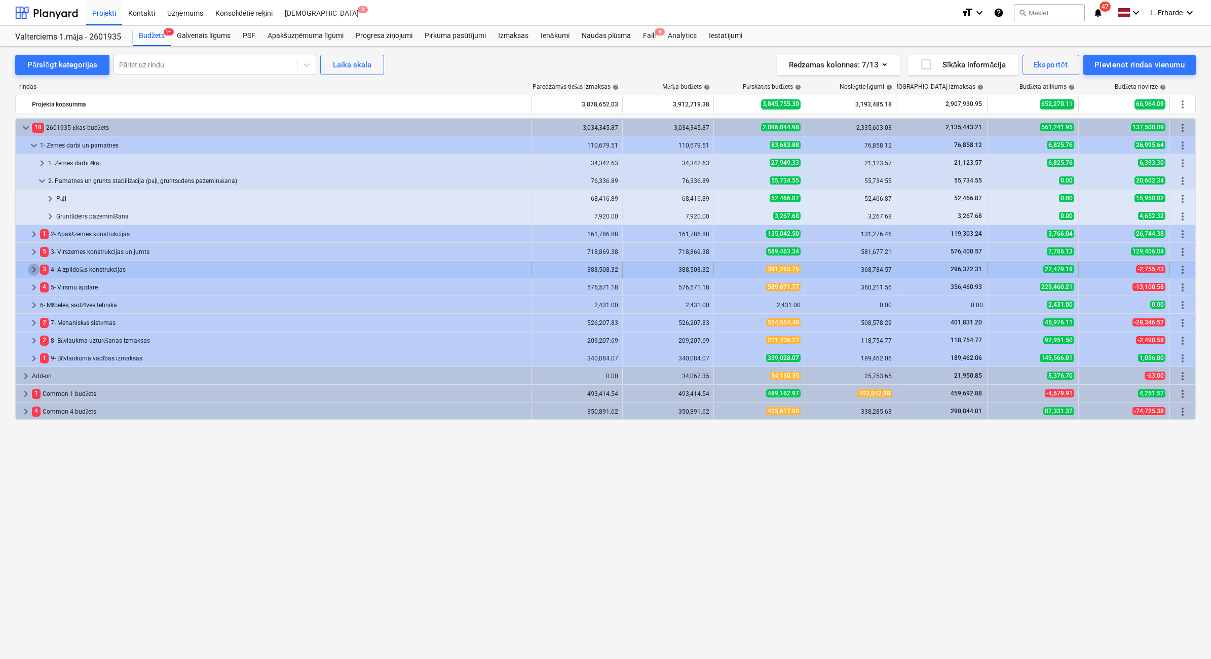
click at [30, 268] on span "keyboard_arrow_right" at bounding box center [34, 270] width 12 height 12
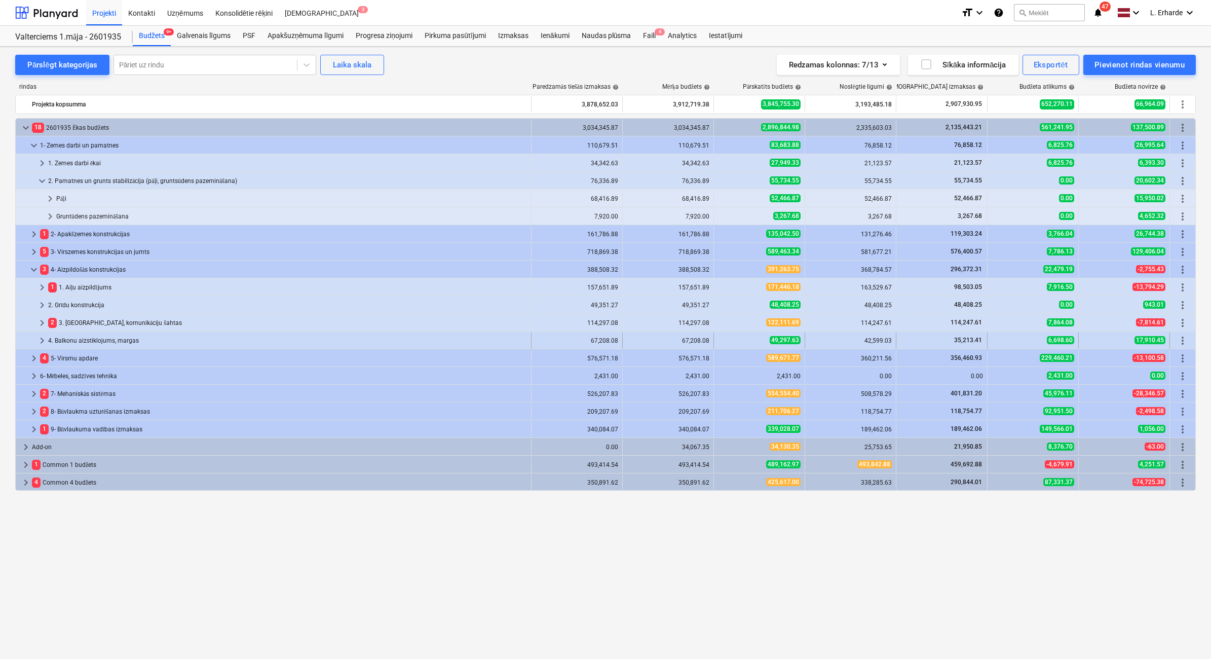
click at [100, 338] on div "4. Balkonu aizstiklojums, margas" at bounding box center [287, 340] width 479 height 16
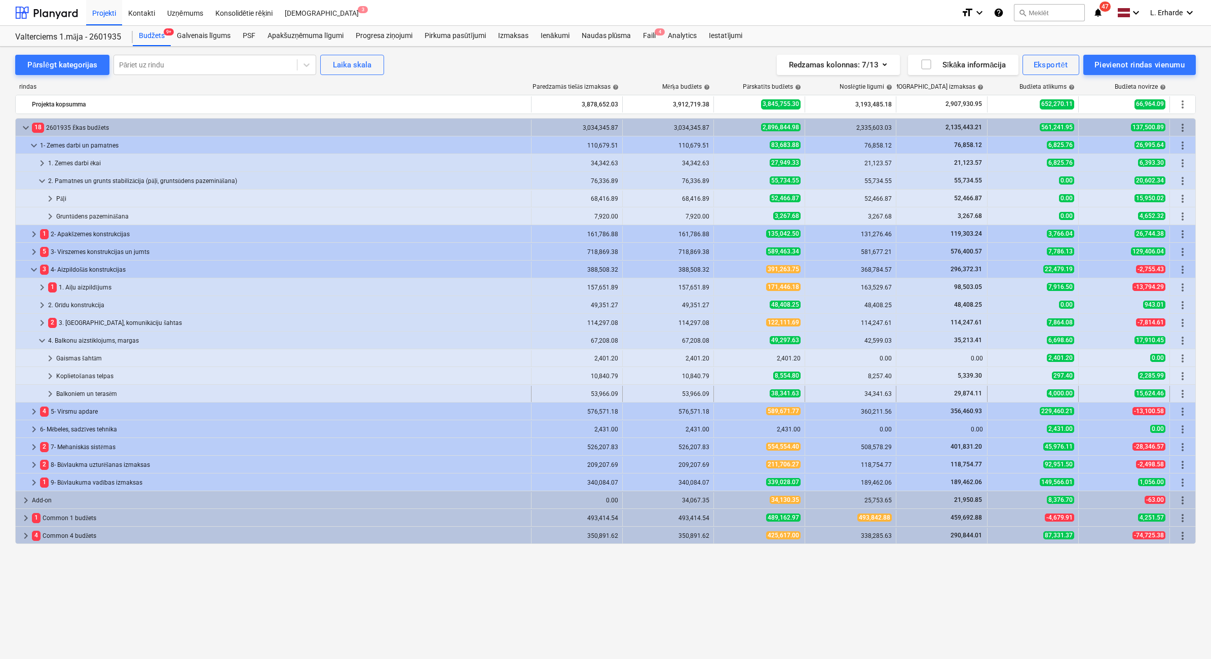
click at [96, 391] on div "Balkoniem un terasēm" at bounding box center [291, 394] width 471 height 16
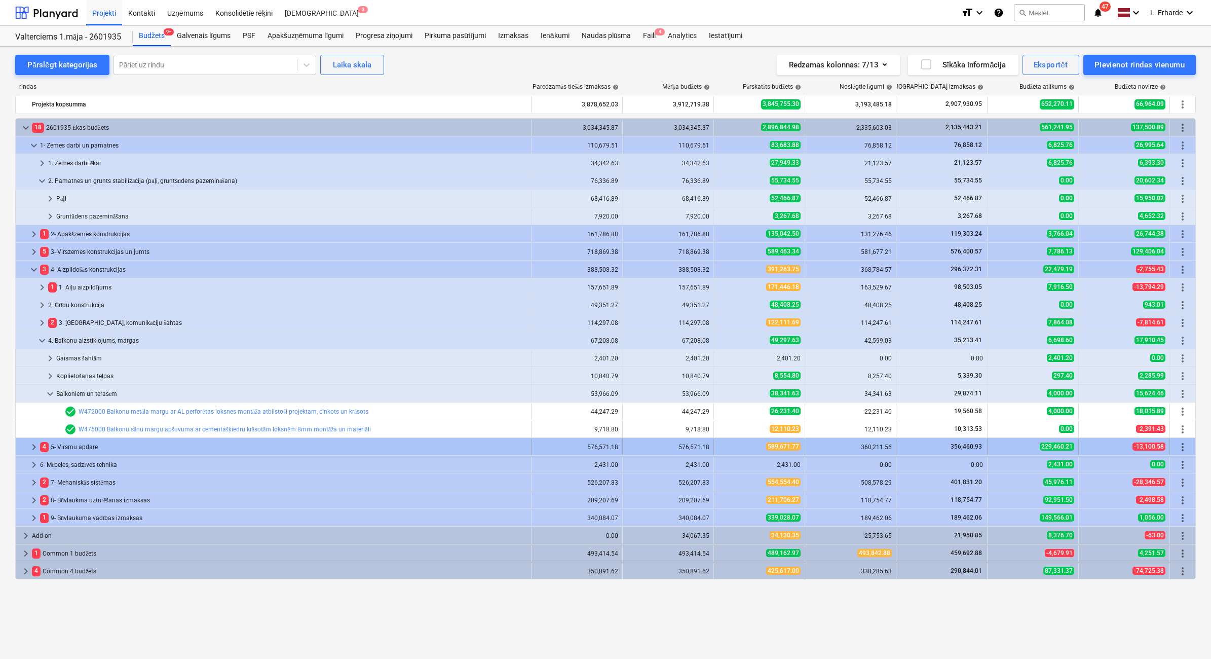
click at [32, 442] on span "keyboard_arrow_right" at bounding box center [34, 447] width 12 height 12
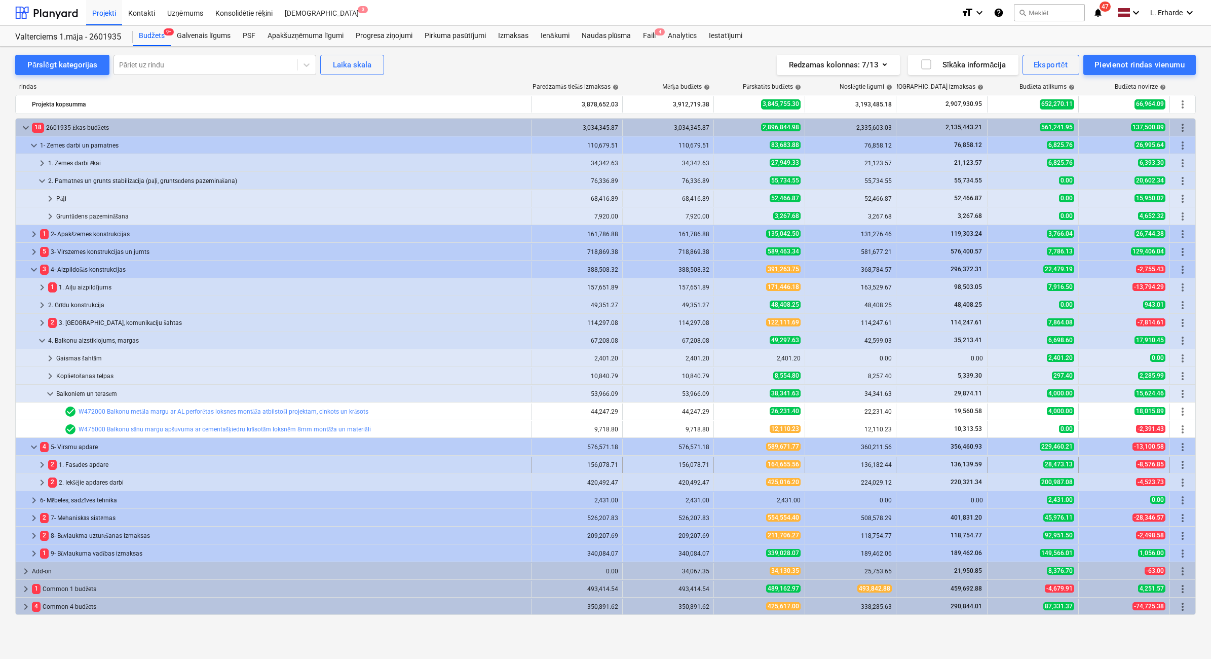
click at [42, 464] on span "keyboard_arrow_right" at bounding box center [42, 465] width 12 height 12
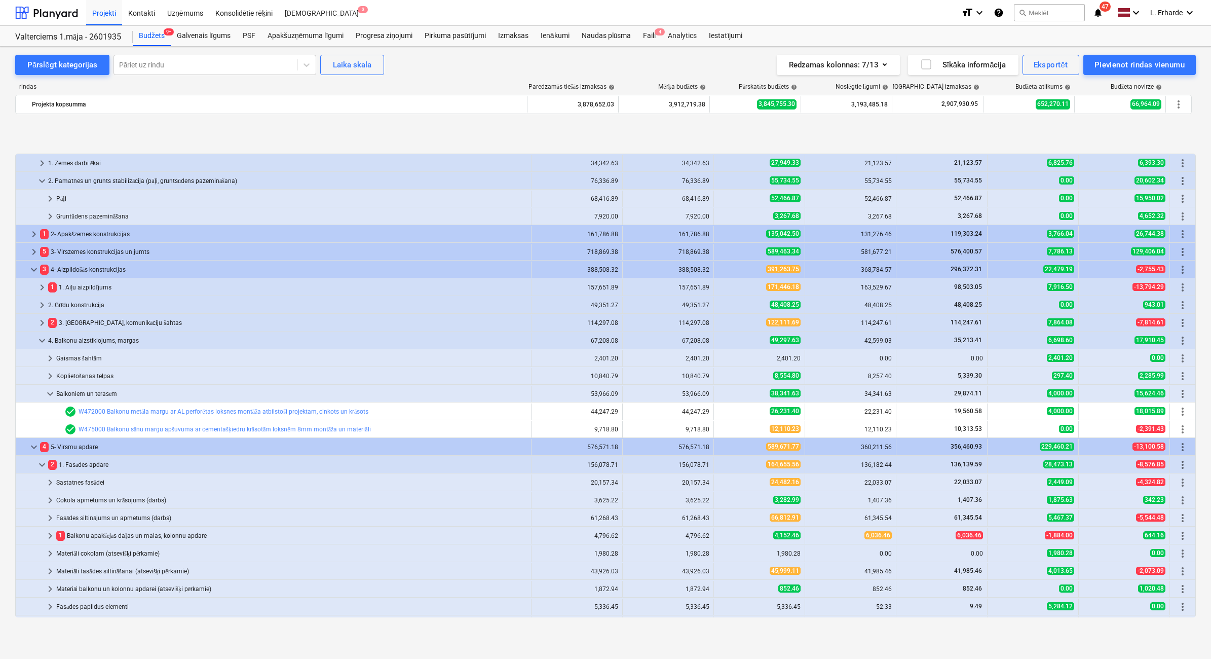
scroll to position [63, 0]
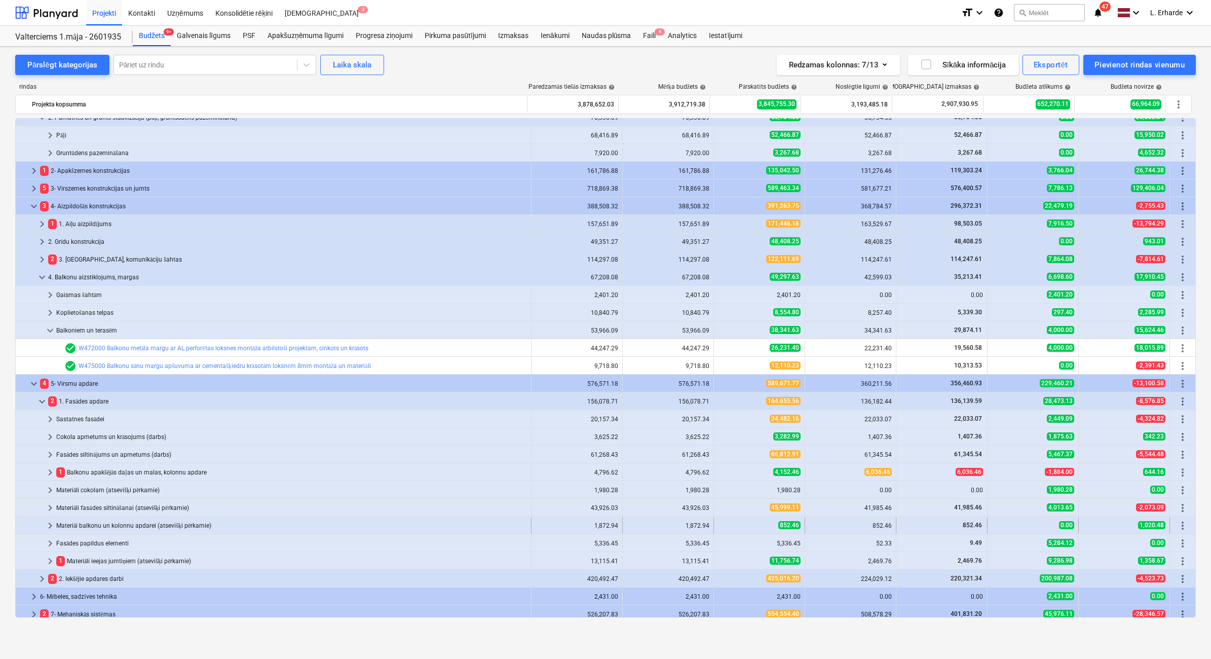
click at [215, 528] on div "Materiāi balkonu un kolonnu apdarei (atsevišķi pērkamie)" at bounding box center [291, 525] width 471 height 16
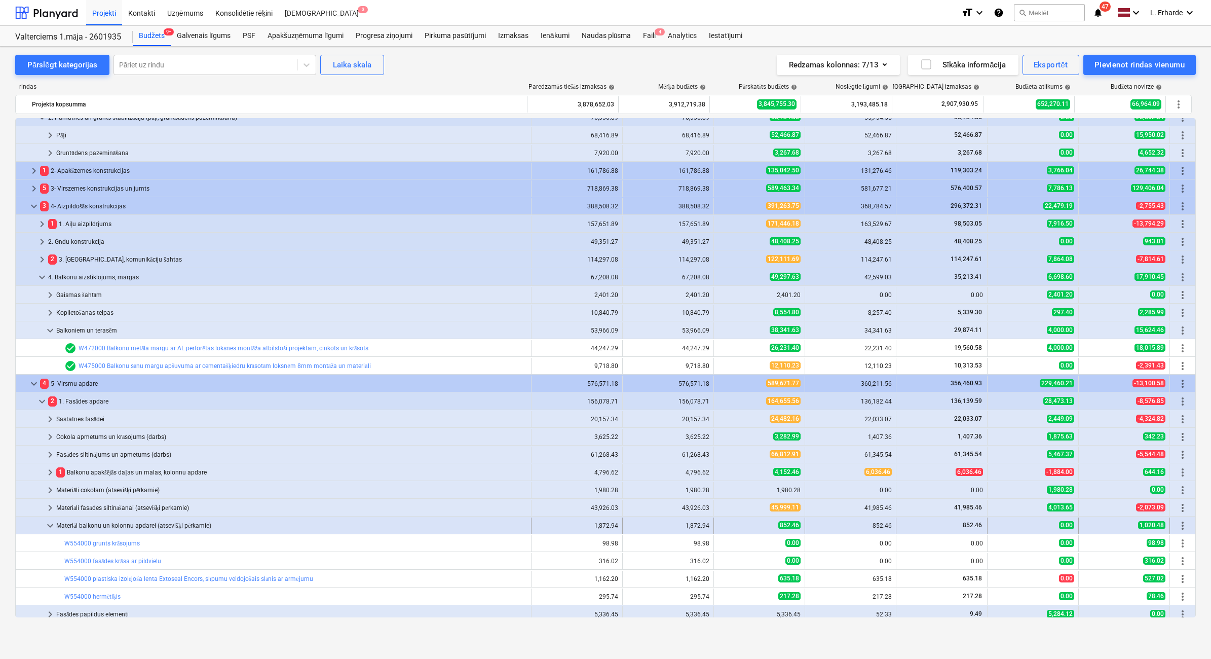
click at [218, 527] on div "Materiāi balkonu un kolonnu apdarei (atsevišķi pērkamie)" at bounding box center [291, 525] width 471 height 16
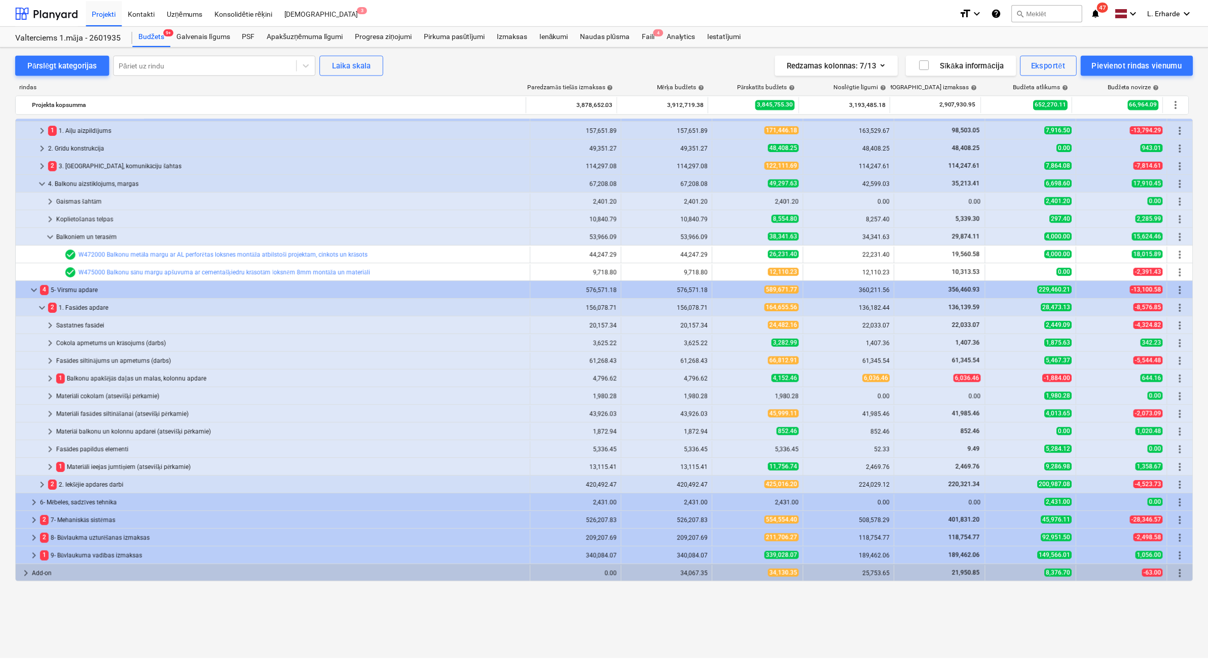
scroll to position [0, 0]
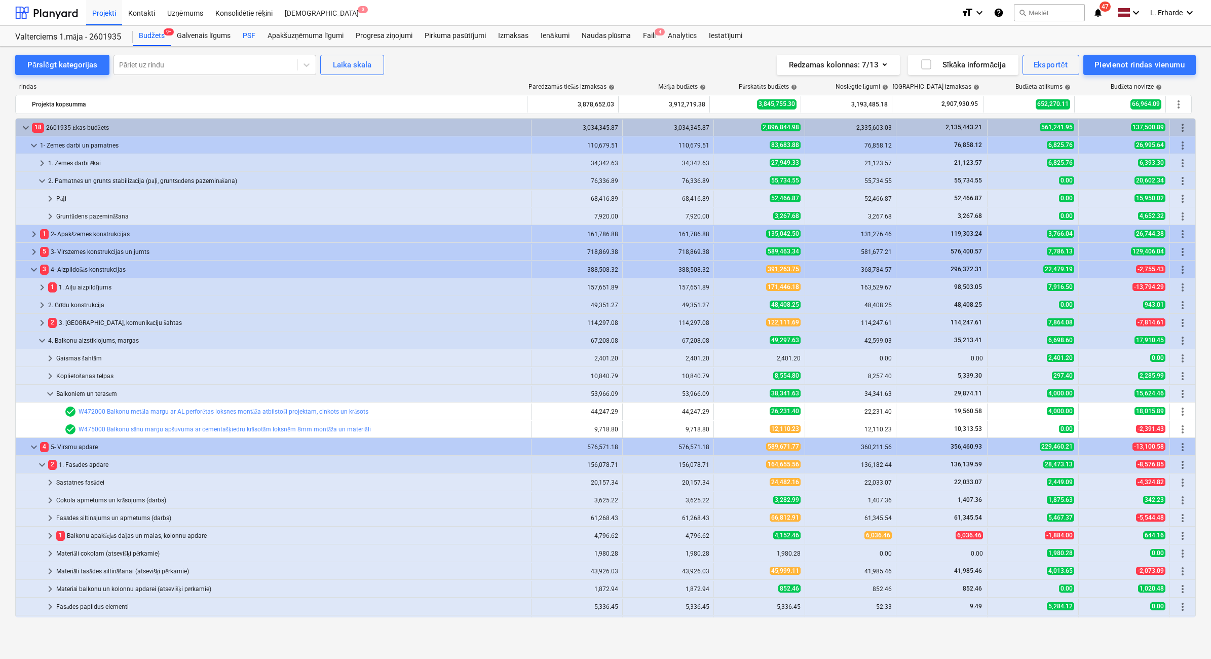
click at [249, 40] on div "PSF" at bounding box center [249, 36] width 25 height 20
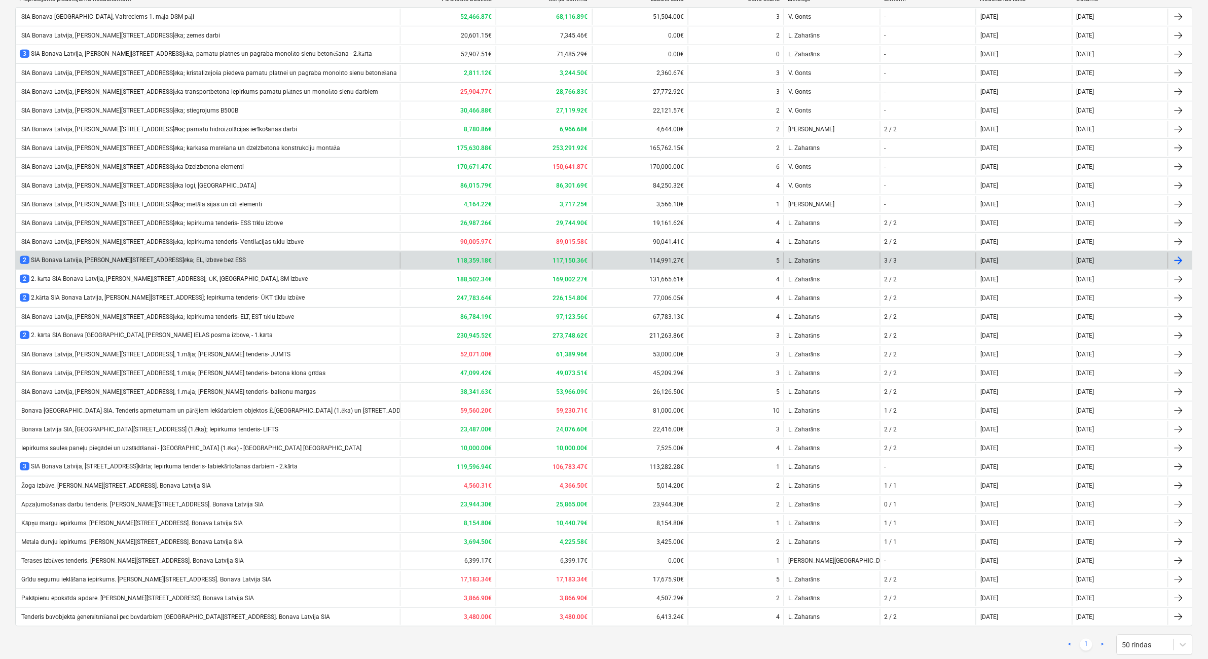
scroll to position [185, 0]
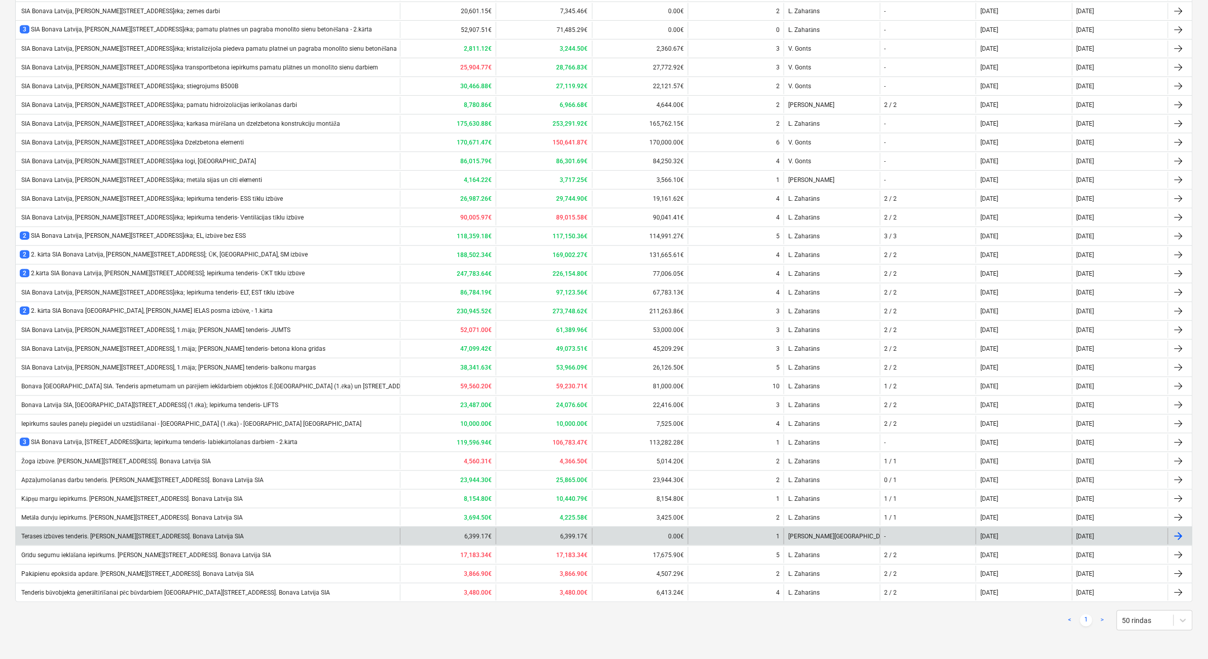
click at [187, 537] on div "Terases izbūves tenderis. [PERSON_NAME][STREET_ADDRESS]. Bonava Latvija SIA" at bounding box center [132, 537] width 224 height 8
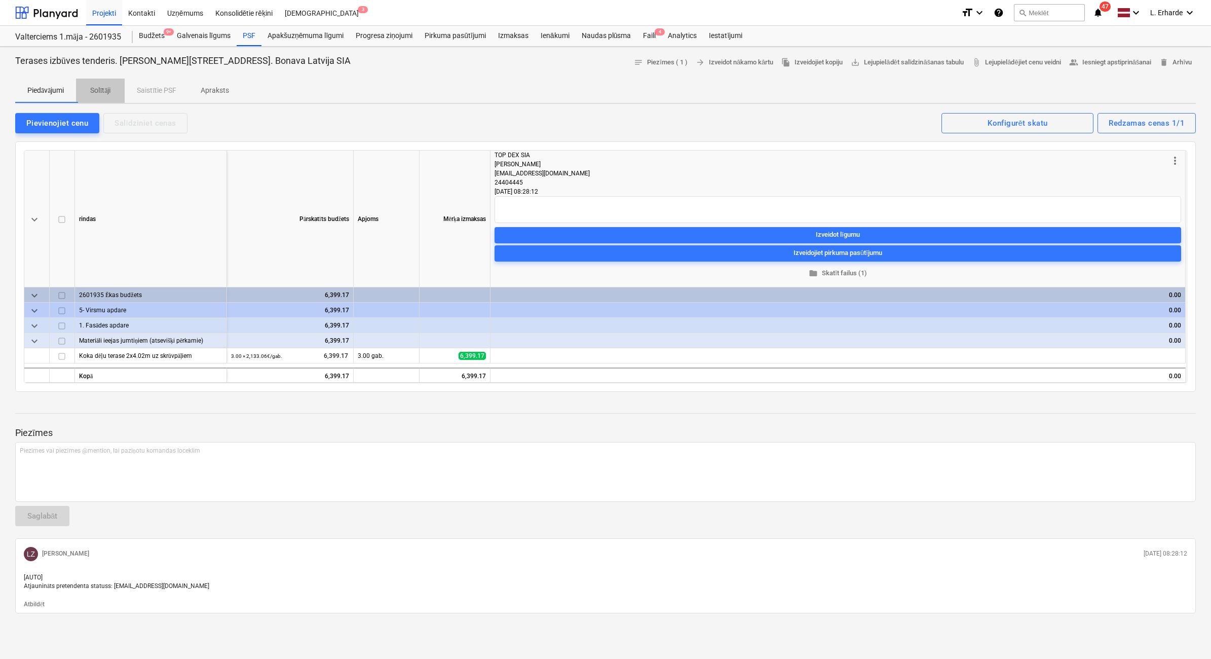
click at [98, 89] on p "Solītāji" at bounding box center [100, 90] width 24 height 11
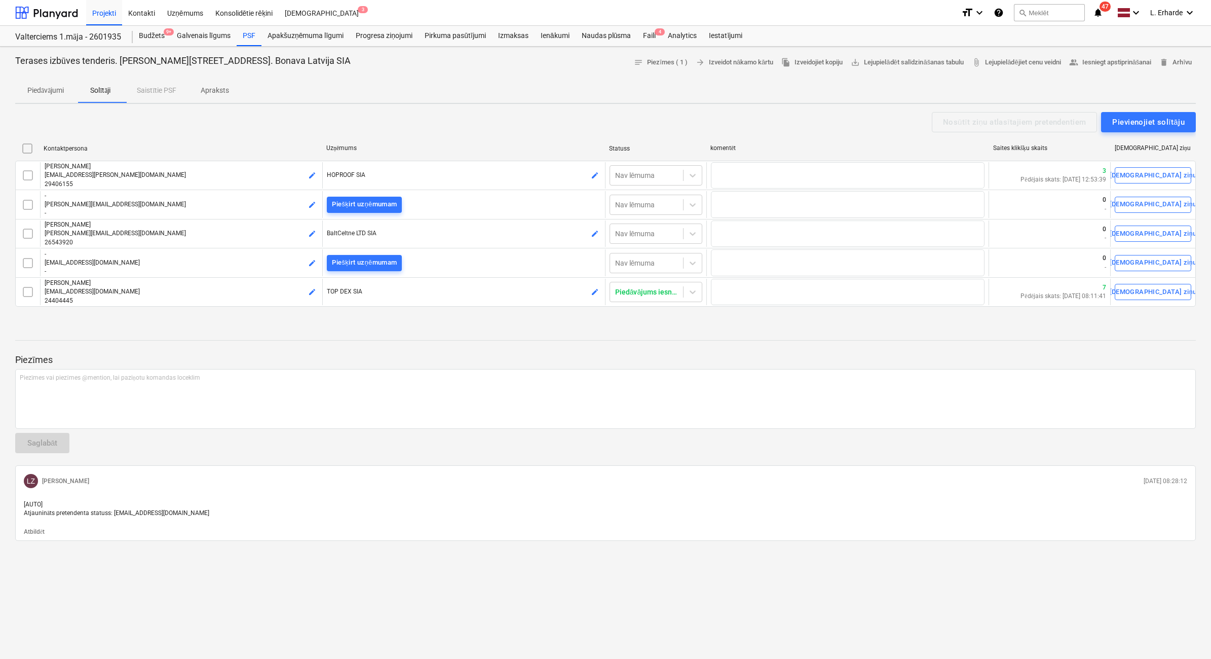
click at [58, 95] on p "Piedāvājumi" at bounding box center [45, 90] width 36 height 11
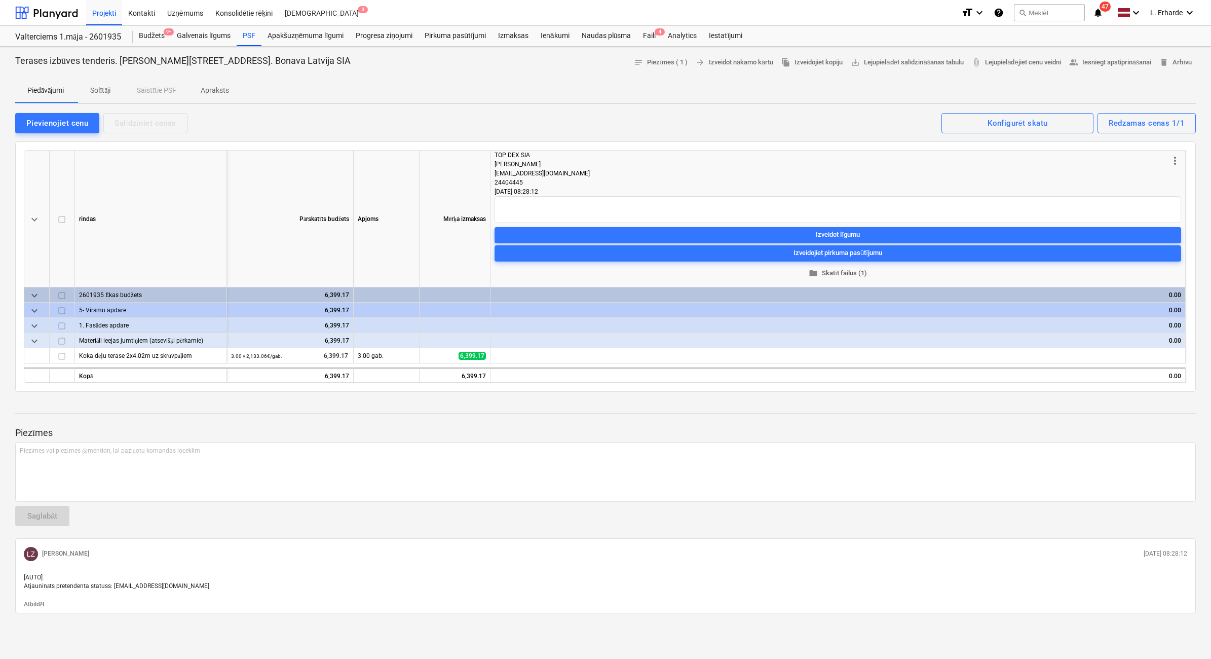
click at [846, 273] on span "folder Skatīt failus (1)" at bounding box center [838, 273] width 679 height 12
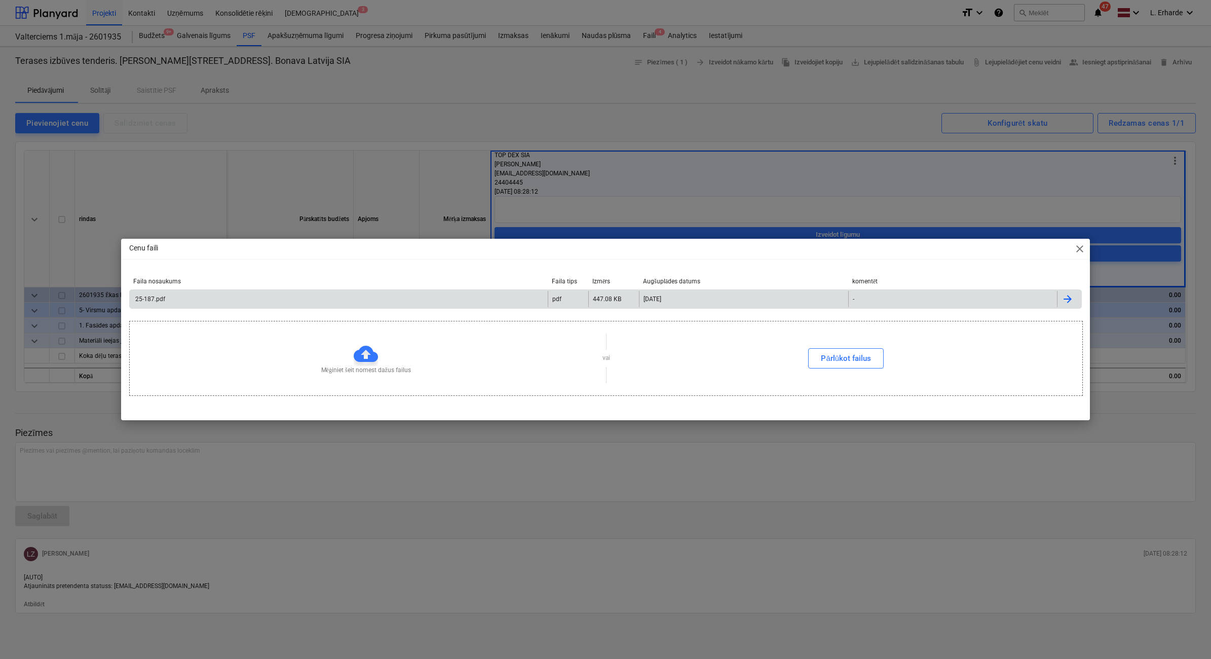
click at [252, 294] on div "25-187.pdf" at bounding box center [339, 299] width 418 height 16
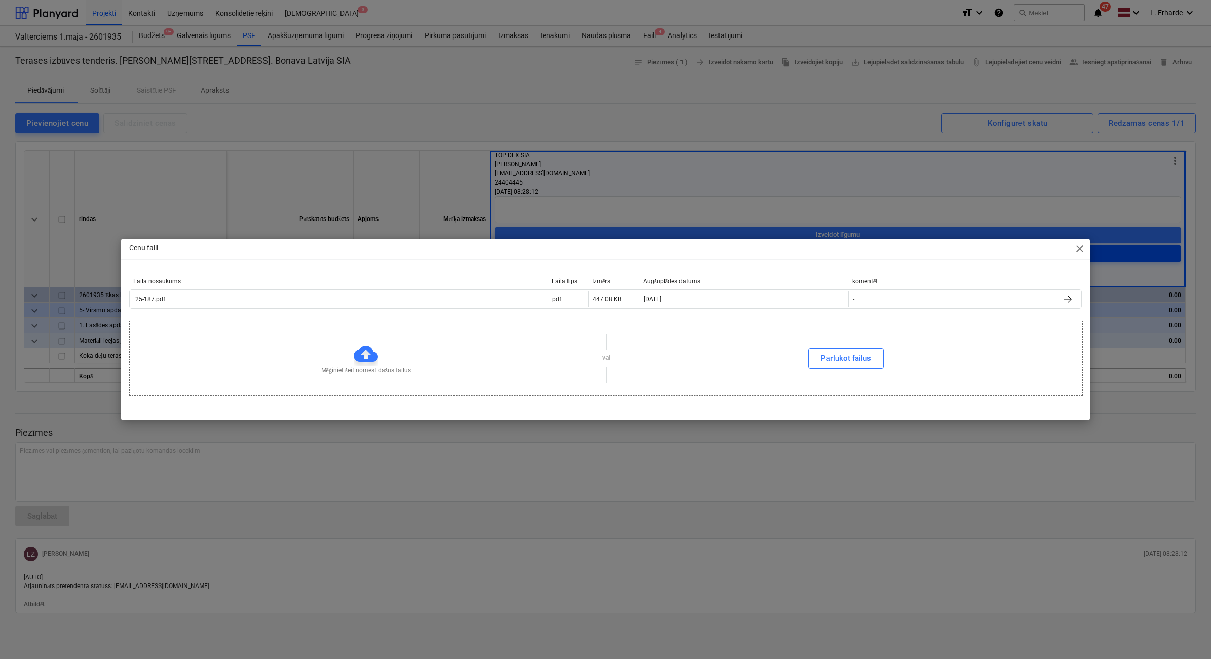
click at [1075, 249] on span "close" at bounding box center [1080, 249] width 12 height 12
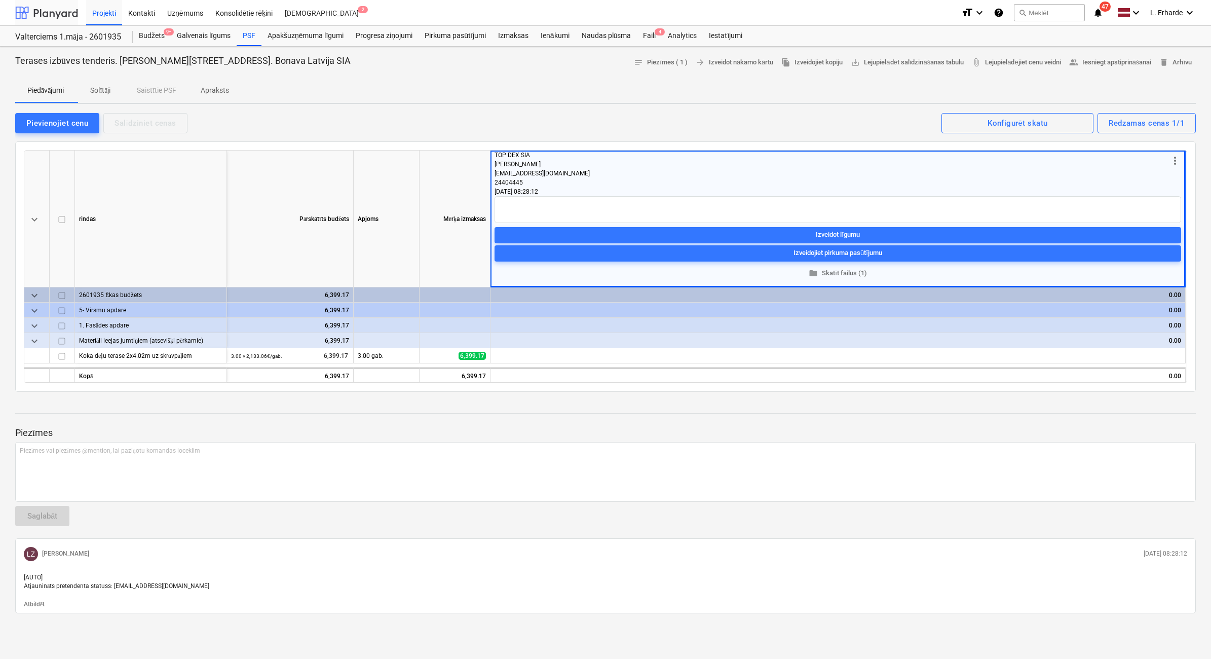
click at [44, 13] on div at bounding box center [46, 12] width 63 height 25
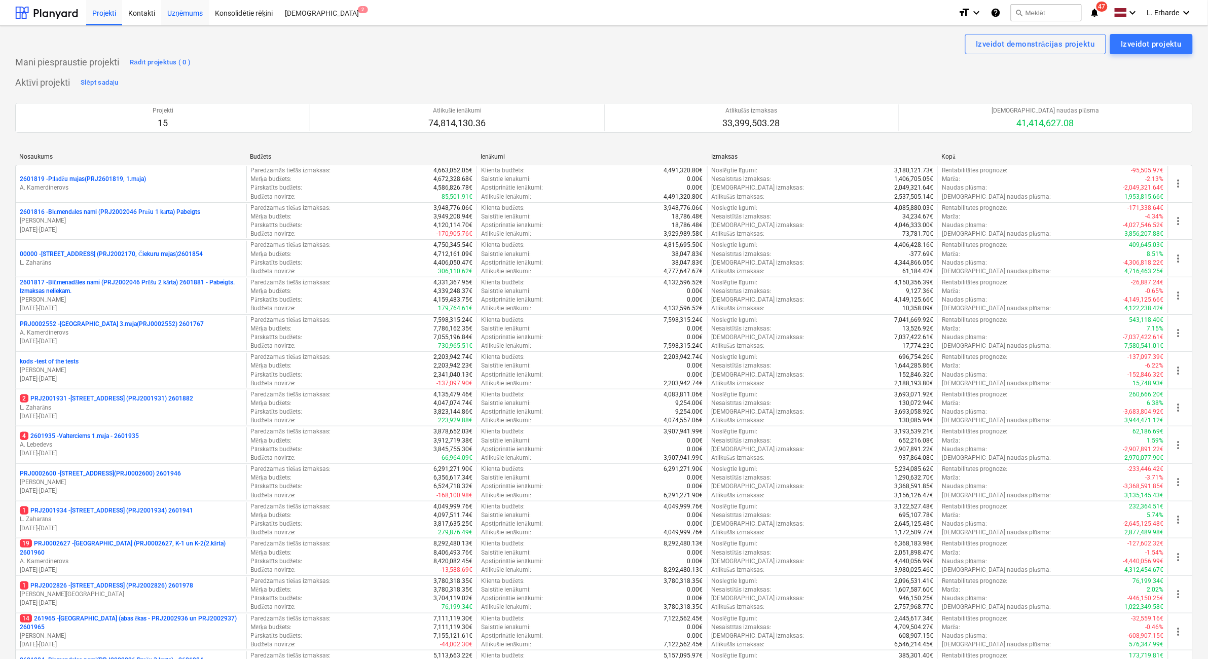
click at [192, 15] on div "Uzņēmums" at bounding box center [185, 12] width 48 height 26
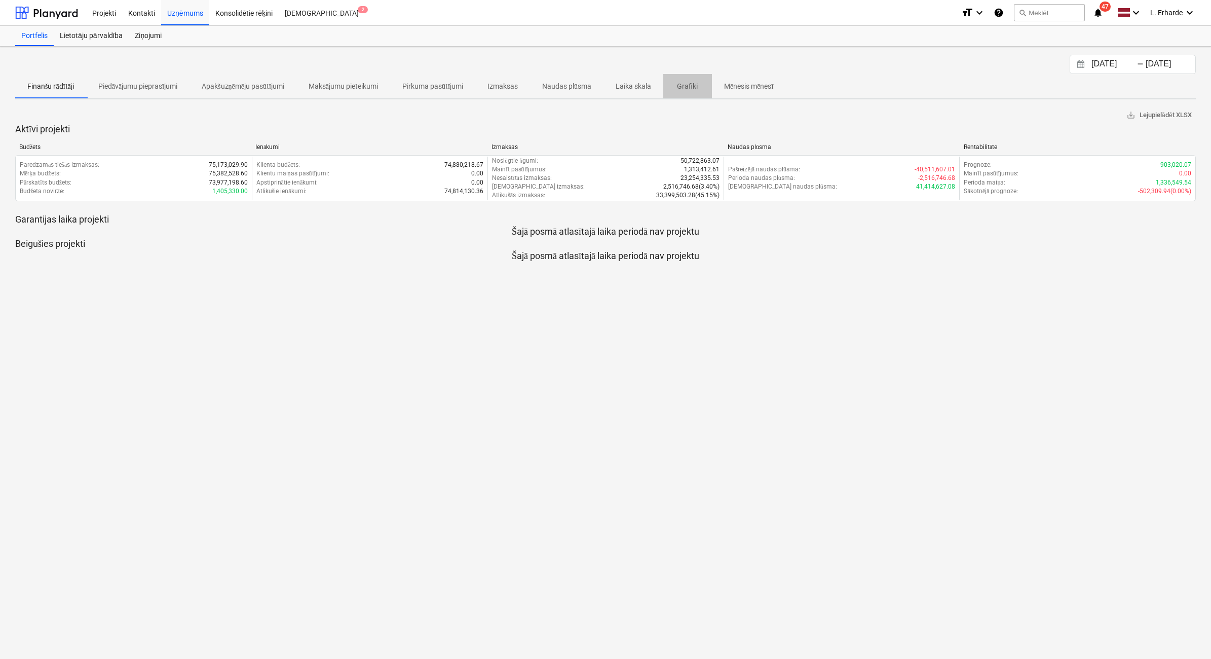
click at [690, 85] on p "Grafiki" at bounding box center [688, 86] width 24 height 11
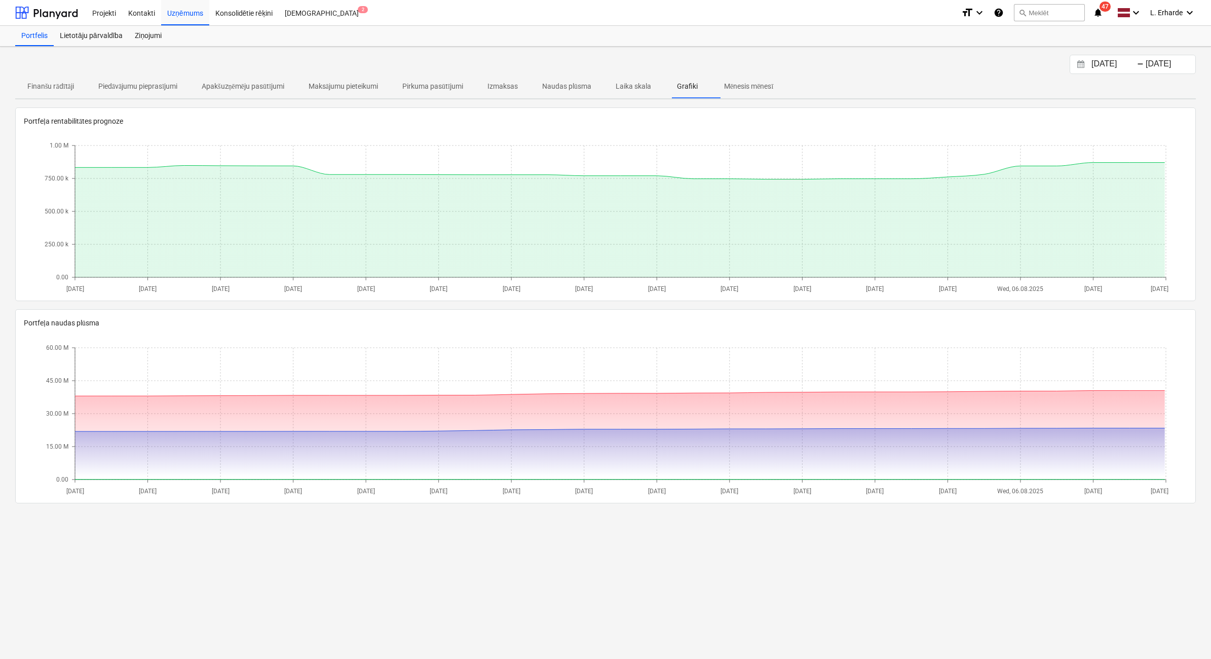
click at [629, 88] on p "Laika skala" at bounding box center [633, 86] width 35 height 11
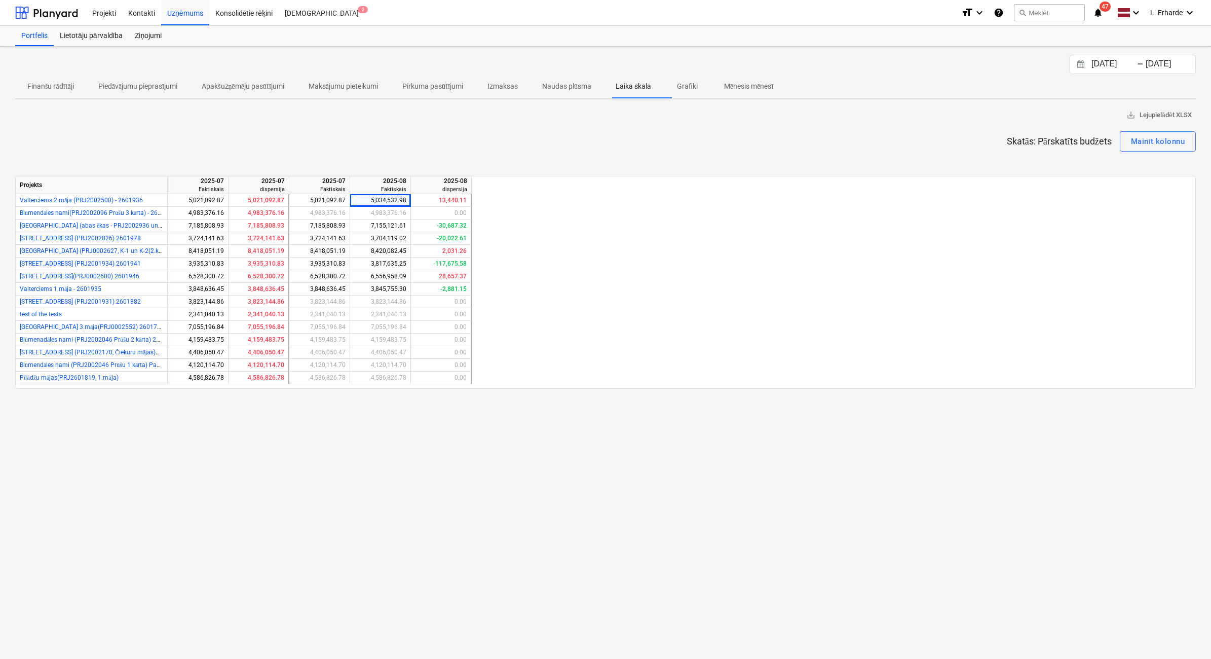
click at [564, 78] on span "Naudas plūsma" at bounding box center [566, 86] width 73 height 17
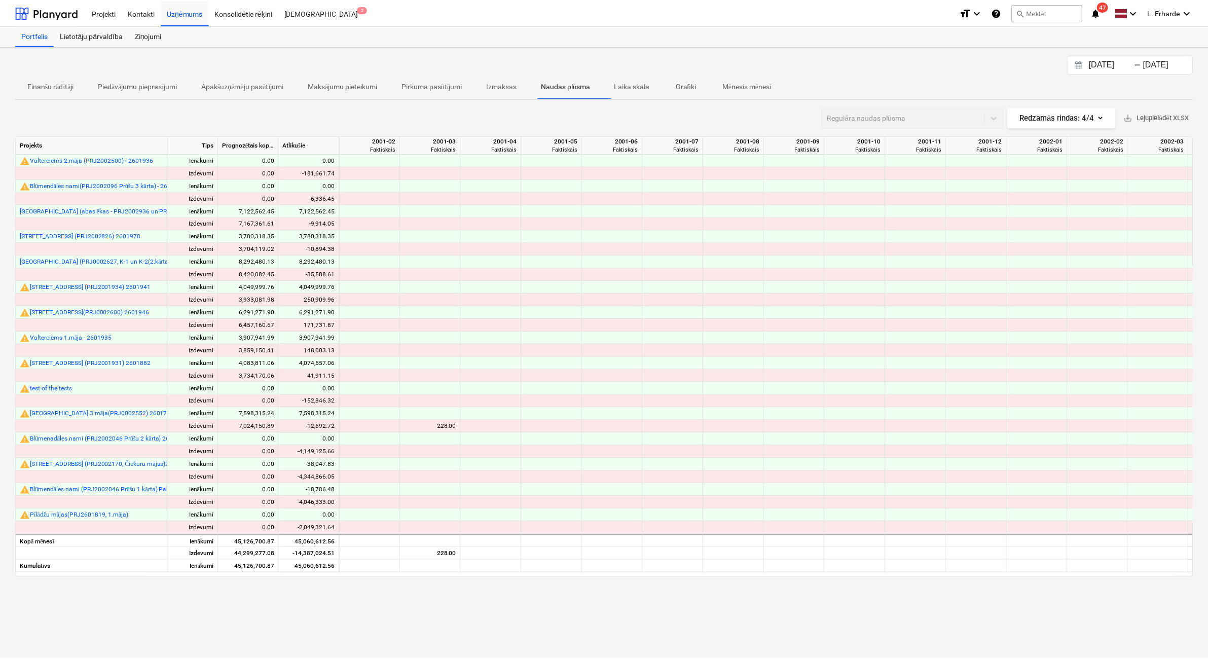
scroll to position [0, 17813]
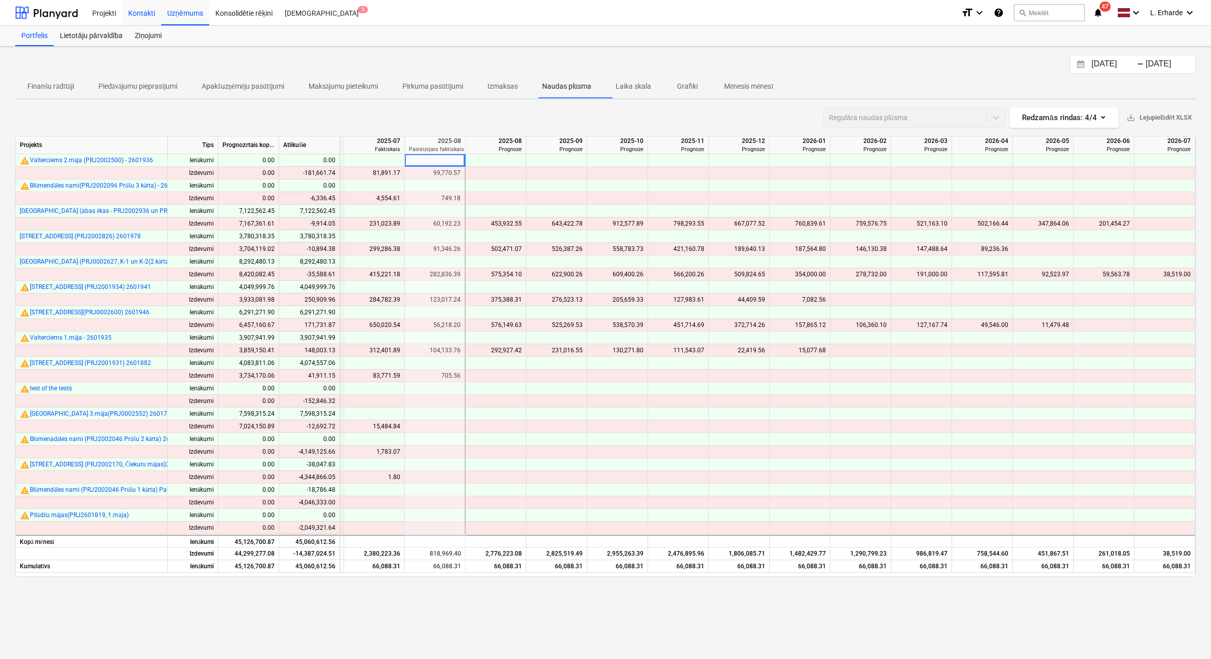
click at [145, 16] on div "Kontakti" at bounding box center [141, 12] width 39 height 26
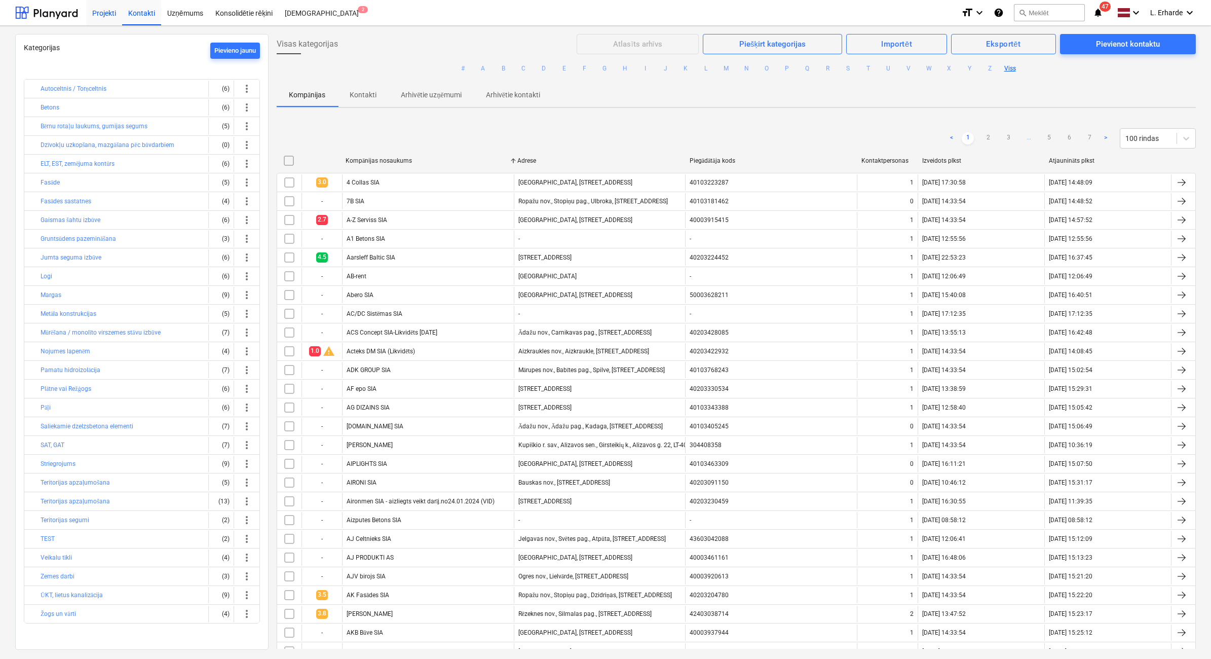
click at [108, 12] on div "Projekti" at bounding box center [104, 12] width 36 height 26
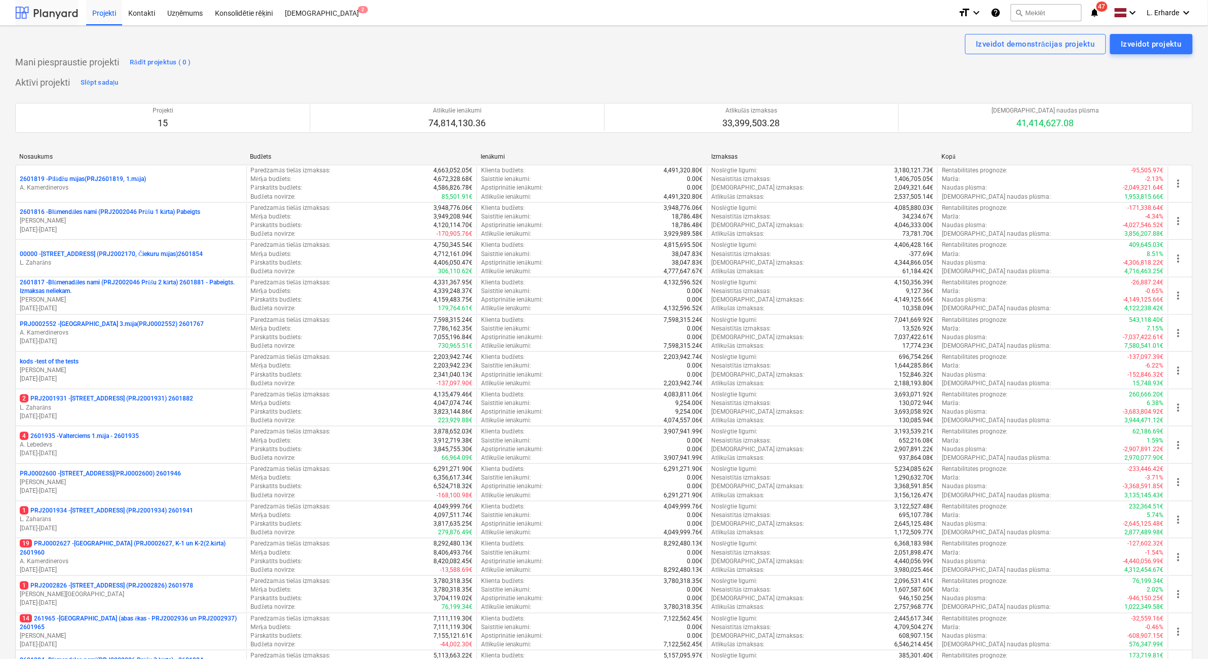
click at [51, 17] on div at bounding box center [46, 12] width 63 height 25
click at [269, 9] on div "Konsolidētie rēķini" at bounding box center [244, 12] width 70 height 26
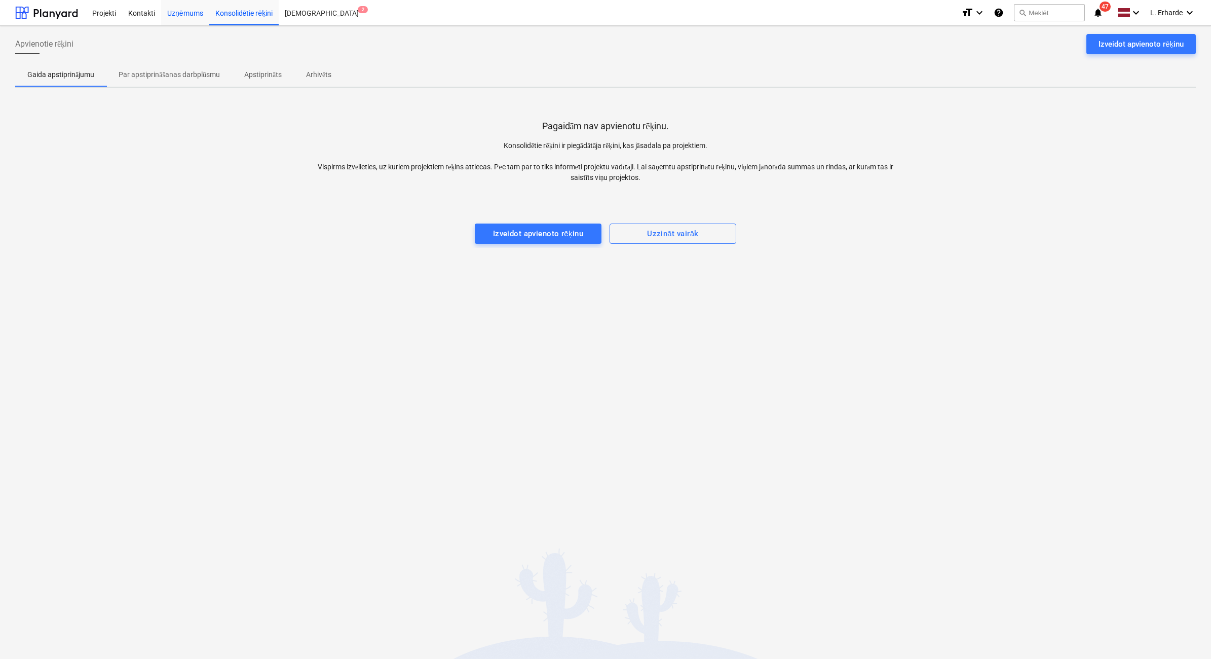
click at [180, 17] on div "Uzņēmums" at bounding box center [185, 12] width 48 height 26
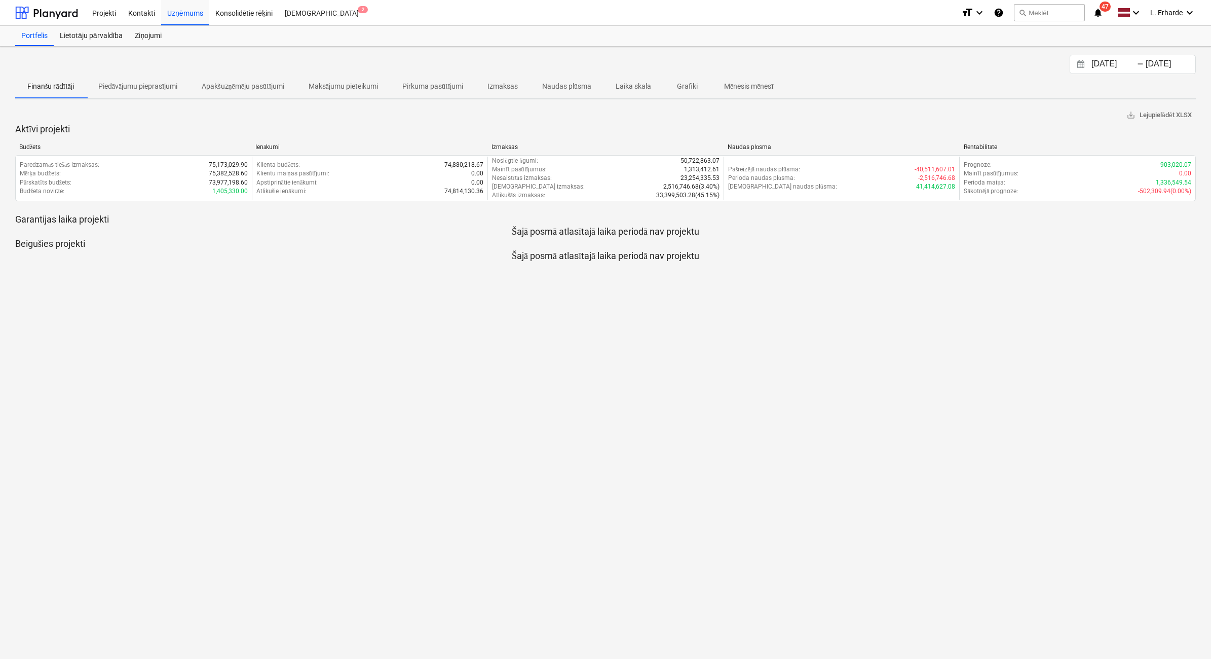
click at [1151, 69] on input "[DATE]" at bounding box center [1170, 64] width 52 height 14
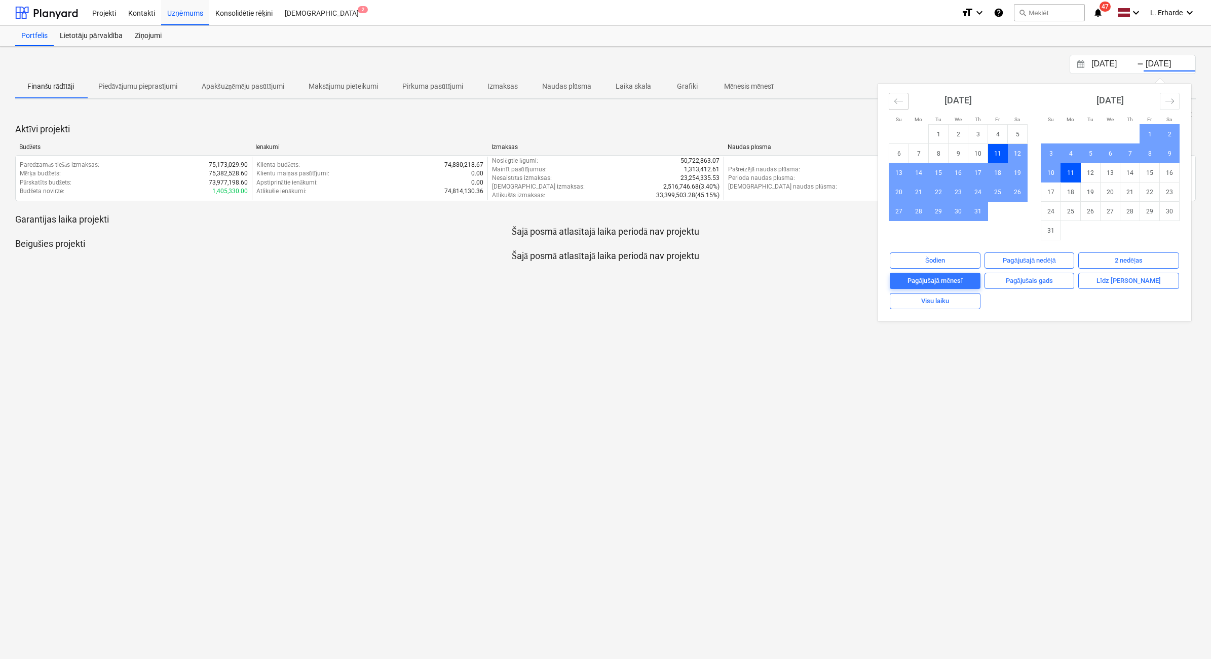
click at [894, 105] on icon "Move backward to switch to the previous month." at bounding box center [899, 101] width 10 height 10
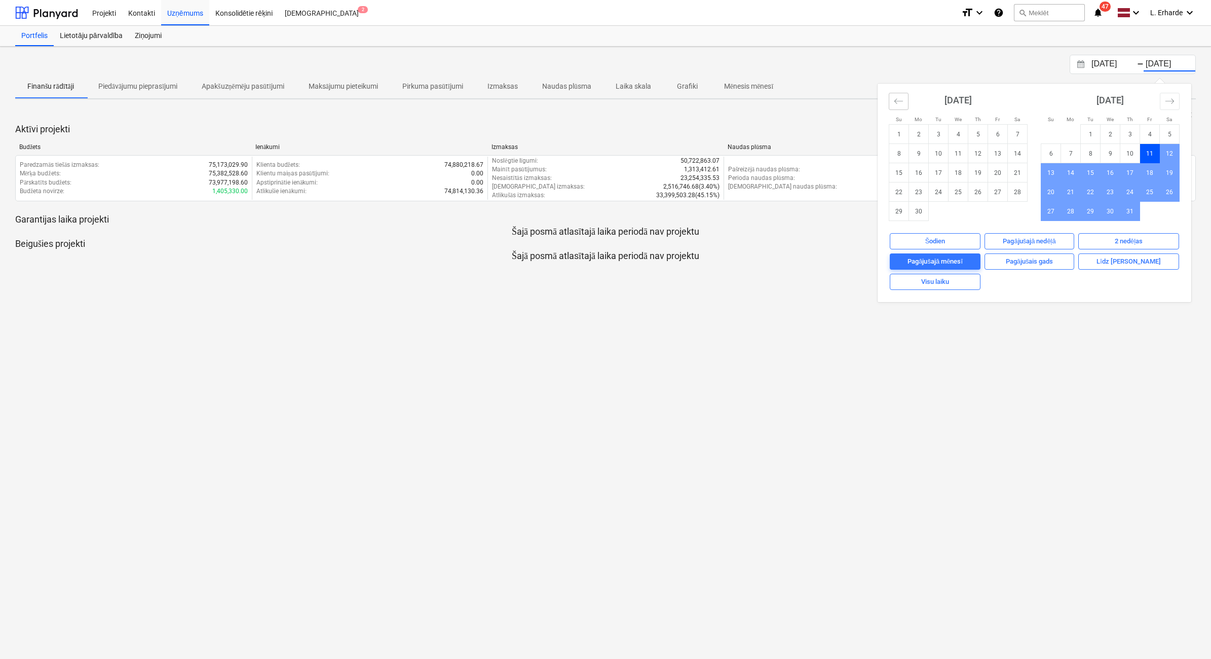
click at [894, 105] on icon "Move backward to switch to the previous month." at bounding box center [899, 101] width 10 height 10
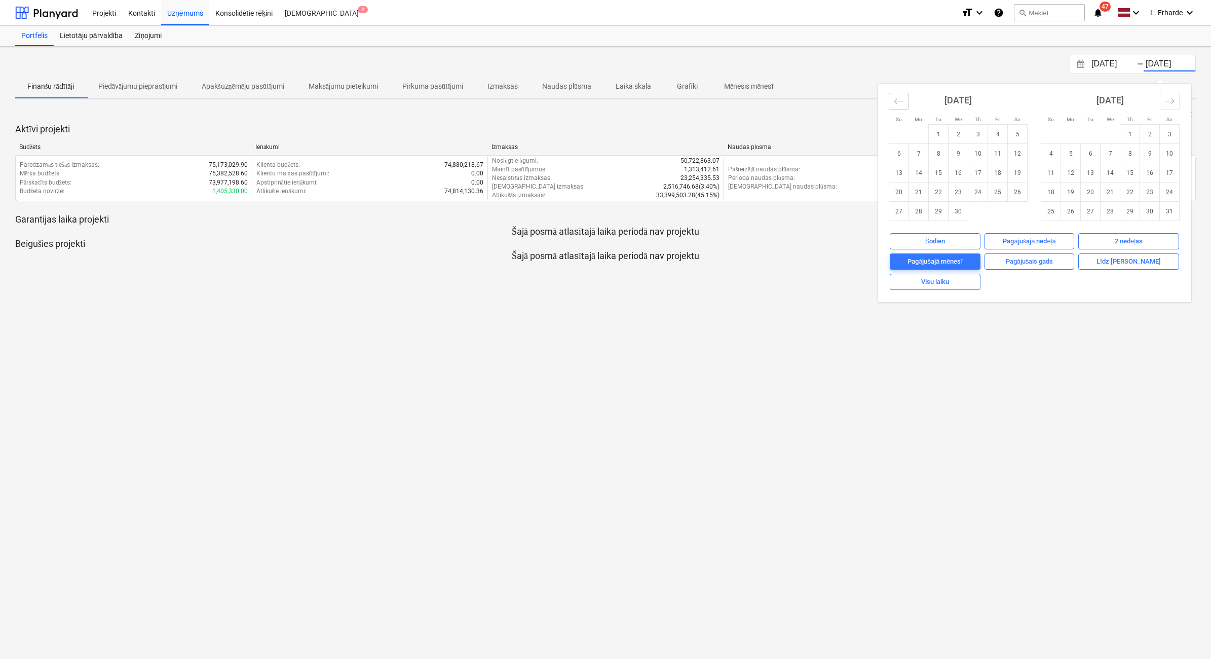
click at [894, 105] on icon "Move backward to switch to the previous month." at bounding box center [899, 101] width 10 height 10
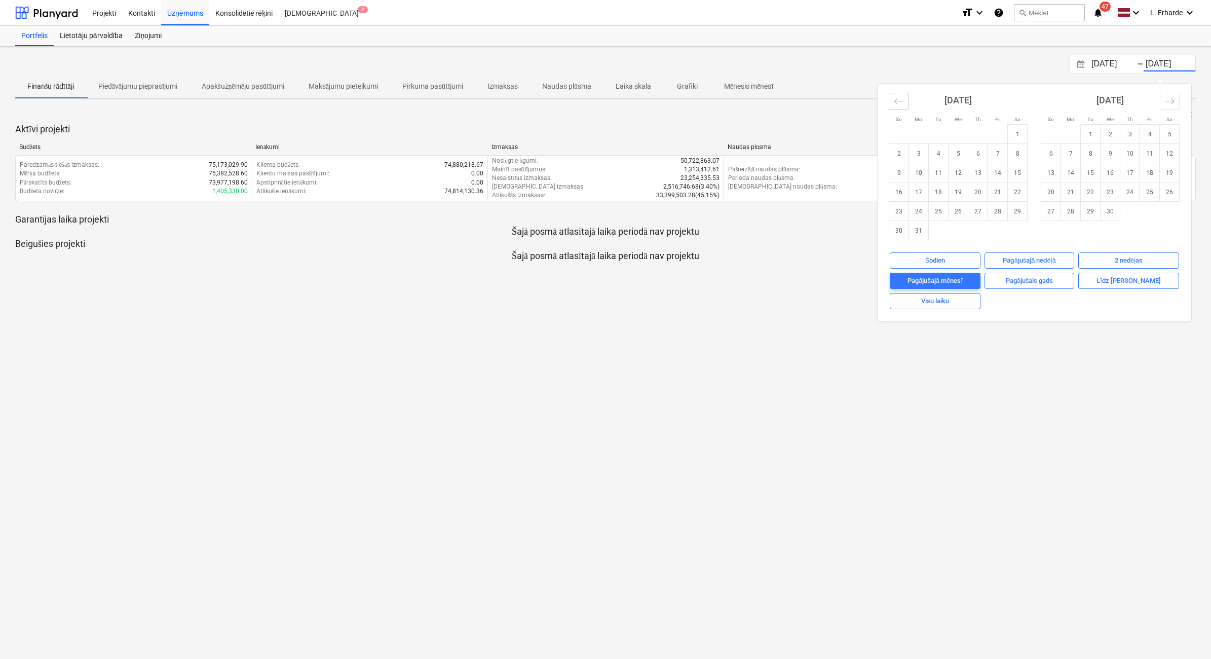
click at [894, 105] on icon "Move backward to switch to the previous month." at bounding box center [899, 101] width 10 height 10
click at [937, 302] on div "Visu laiku" at bounding box center [935, 301] width 28 height 12
type input "[DATE]"
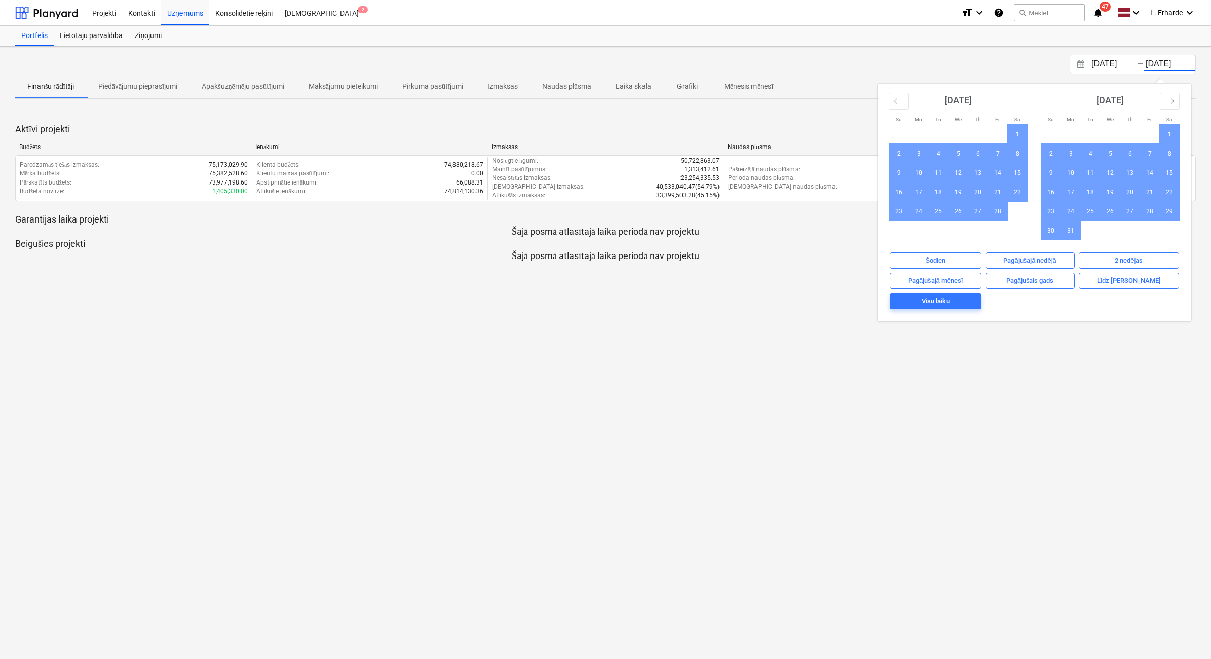
click at [1138, 471] on div "[DATE] Press the down arrow key to interact with the calendar and select a date…" at bounding box center [605, 353] width 1211 height 612
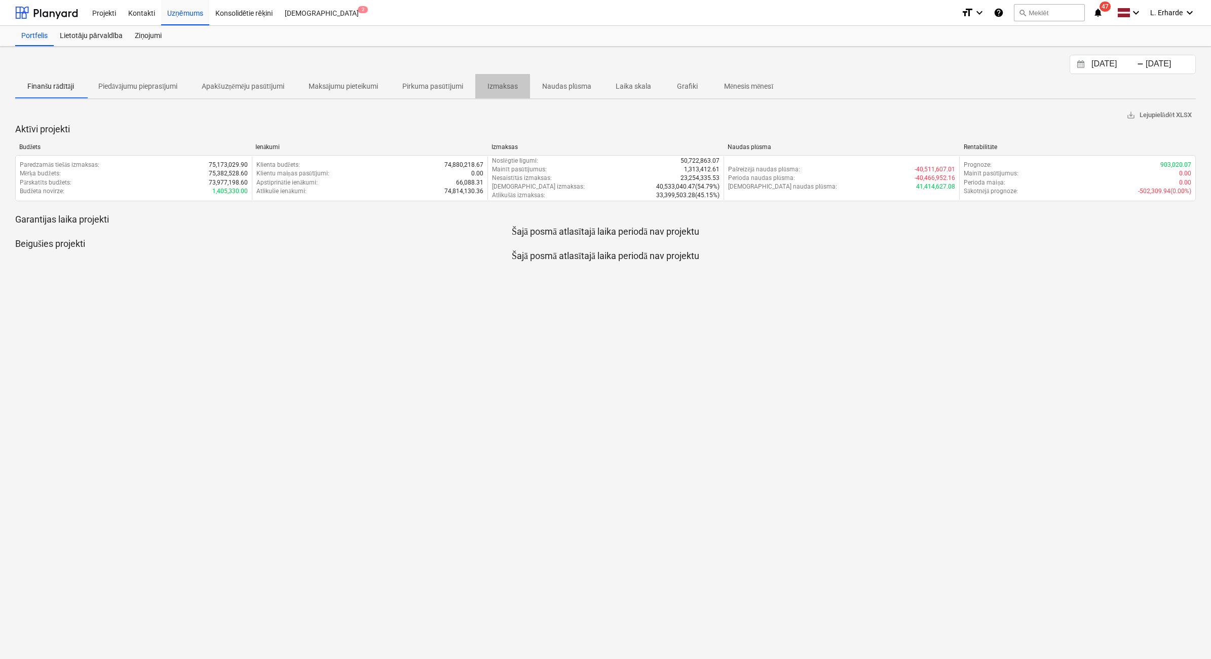
click at [513, 85] on p "Izmaksas" at bounding box center [502, 86] width 30 height 11
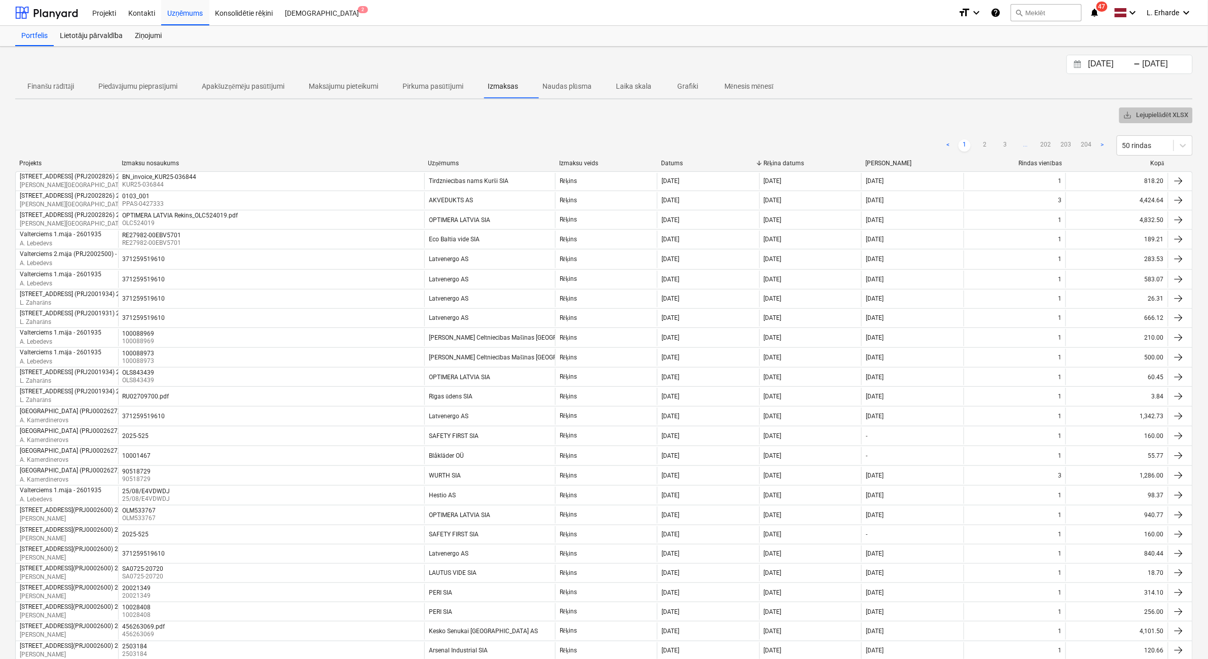
click at [1156, 117] on span "save_alt Lejupielādēt XLSX" at bounding box center [1155, 115] width 65 height 12
